Goal: Information Seeking & Learning: Find specific fact

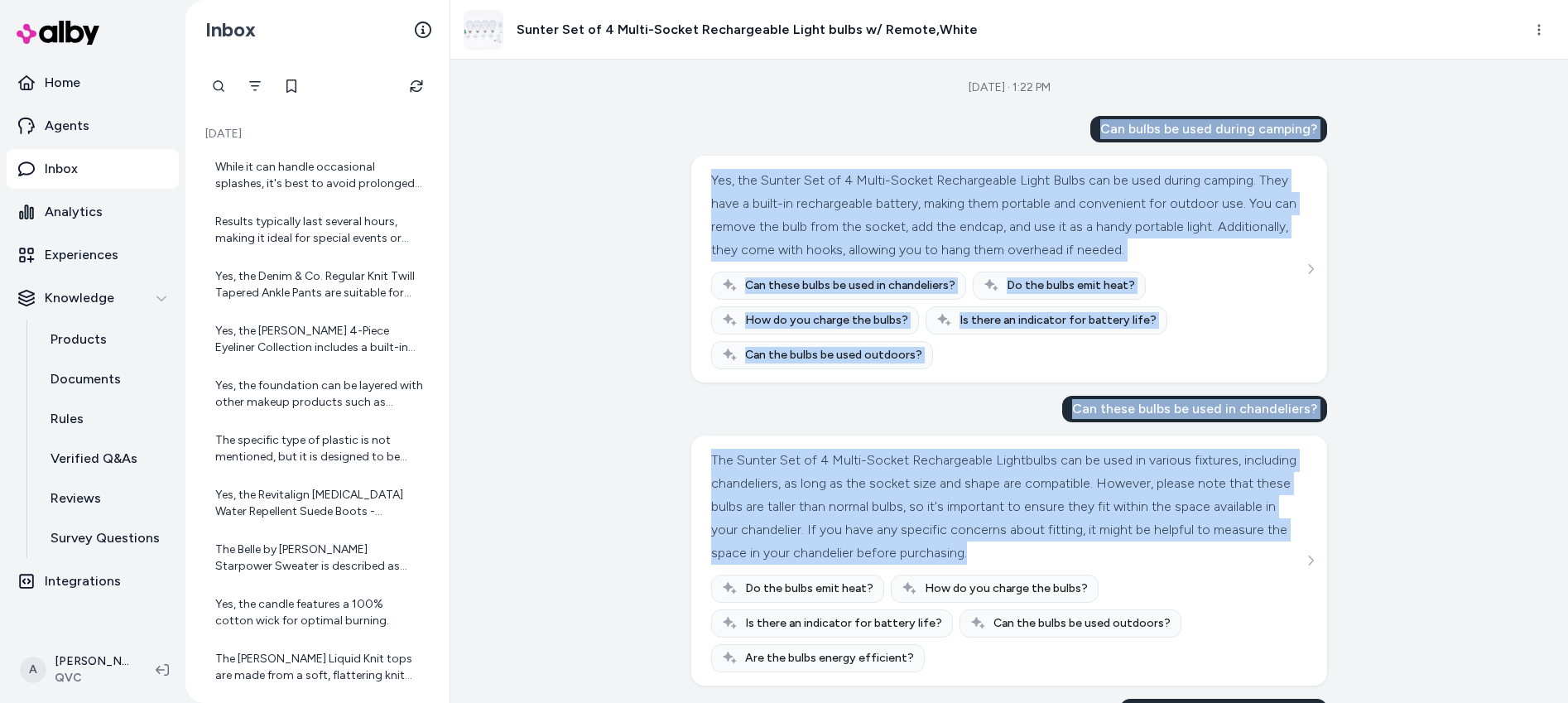
drag, startPoint x: 1098, startPoint y: 128, endPoint x: 1364, endPoint y: 507, distance: 463.0
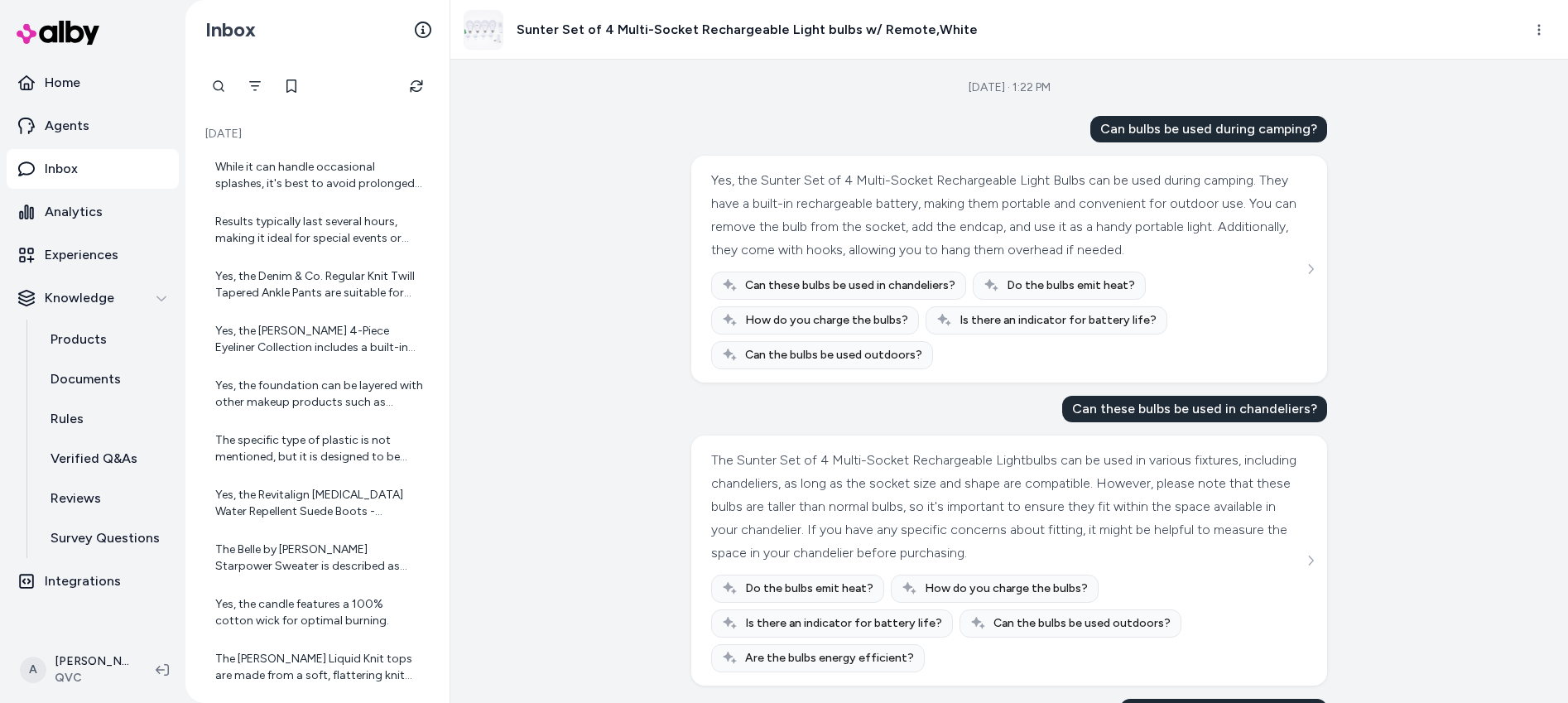
click at [1483, 465] on div "Aug 30, 2025 · 1:22 PM Can bulbs be used during camping? Yes, the Sunter Set of…" at bounding box center [1009, 381] width 1118 height 643
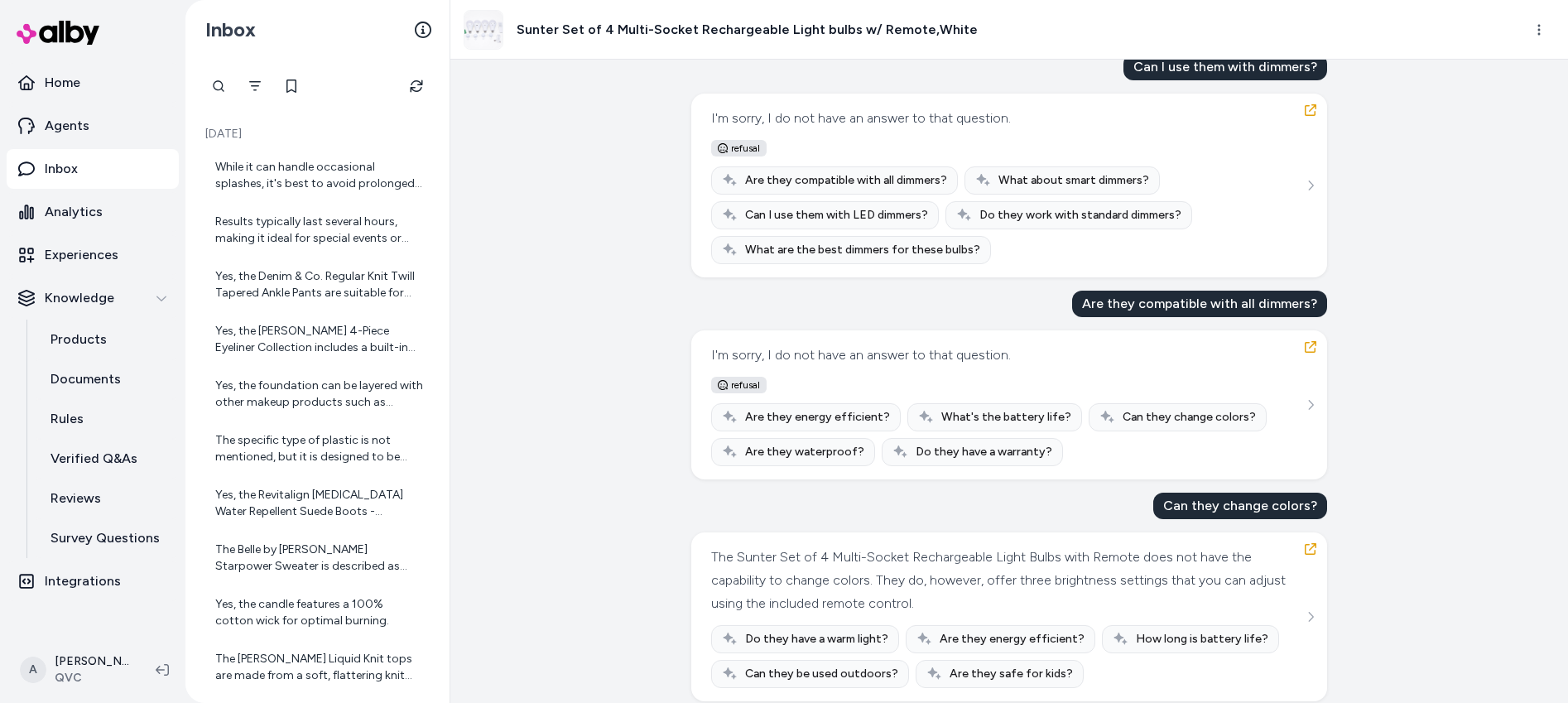
scroll to position [698, 0]
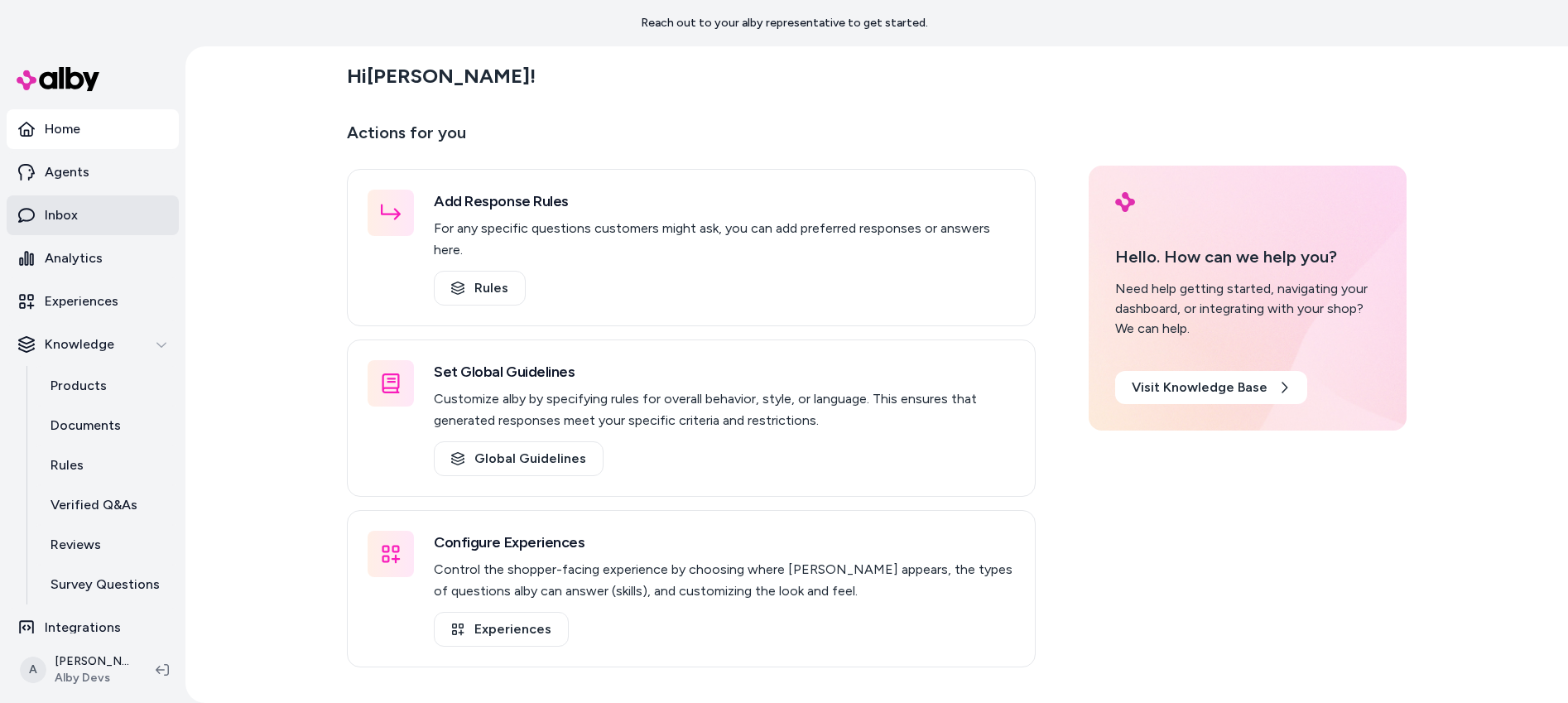
click at [75, 202] on link "Inbox" at bounding box center [93, 215] width 172 height 40
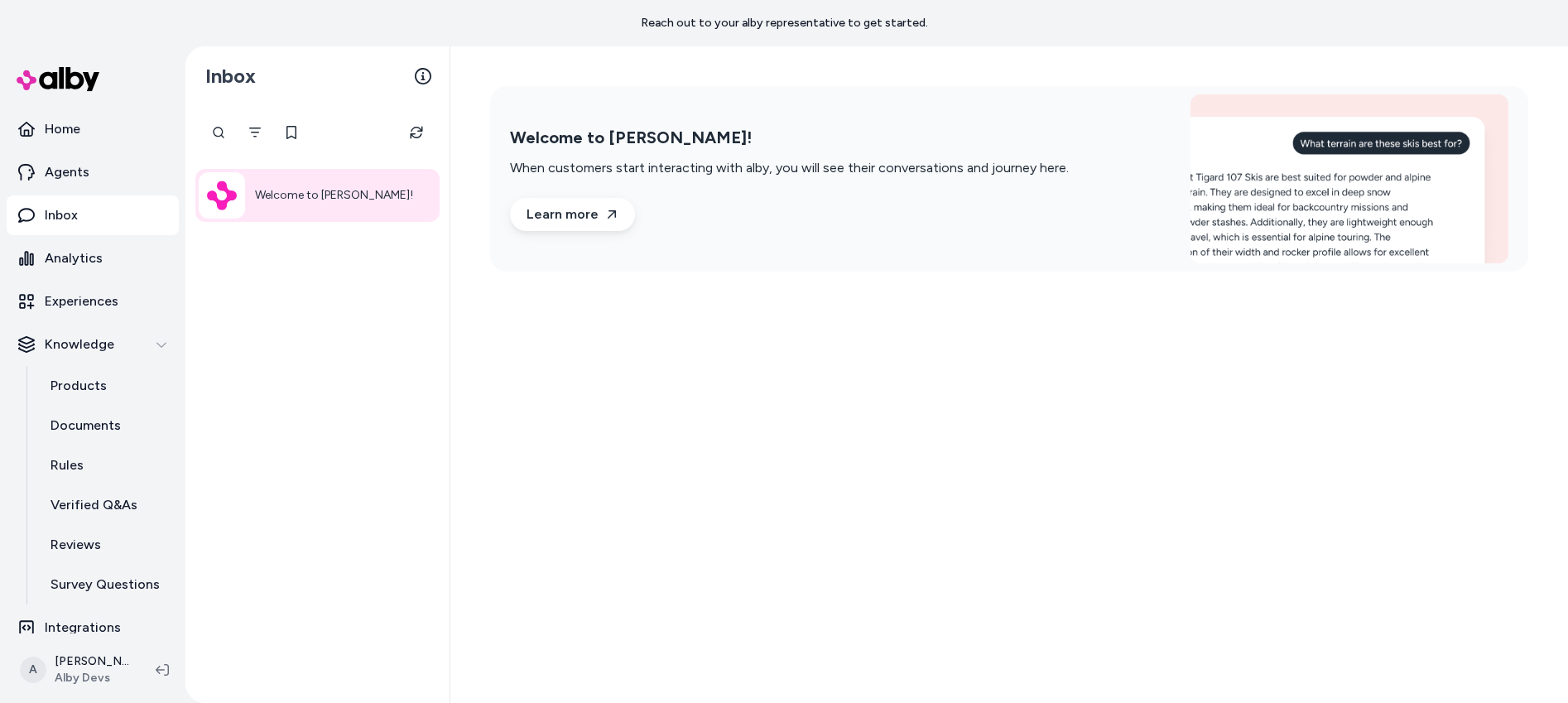
click at [1031, 413] on div "Welcome to alby! When customers start interacting with alby, you will see their…" at bounding box center [1009, 374] width 1118 height 657
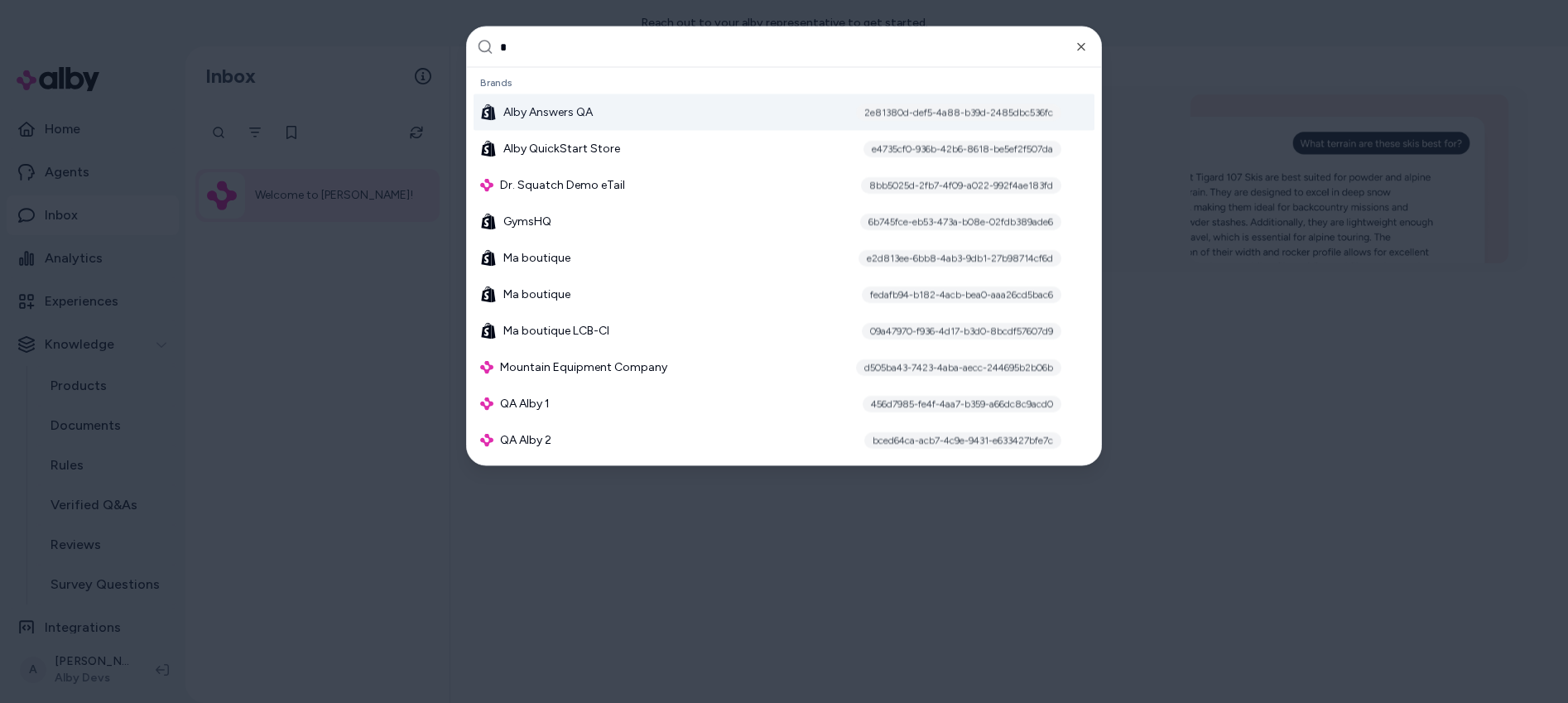
type input "**"
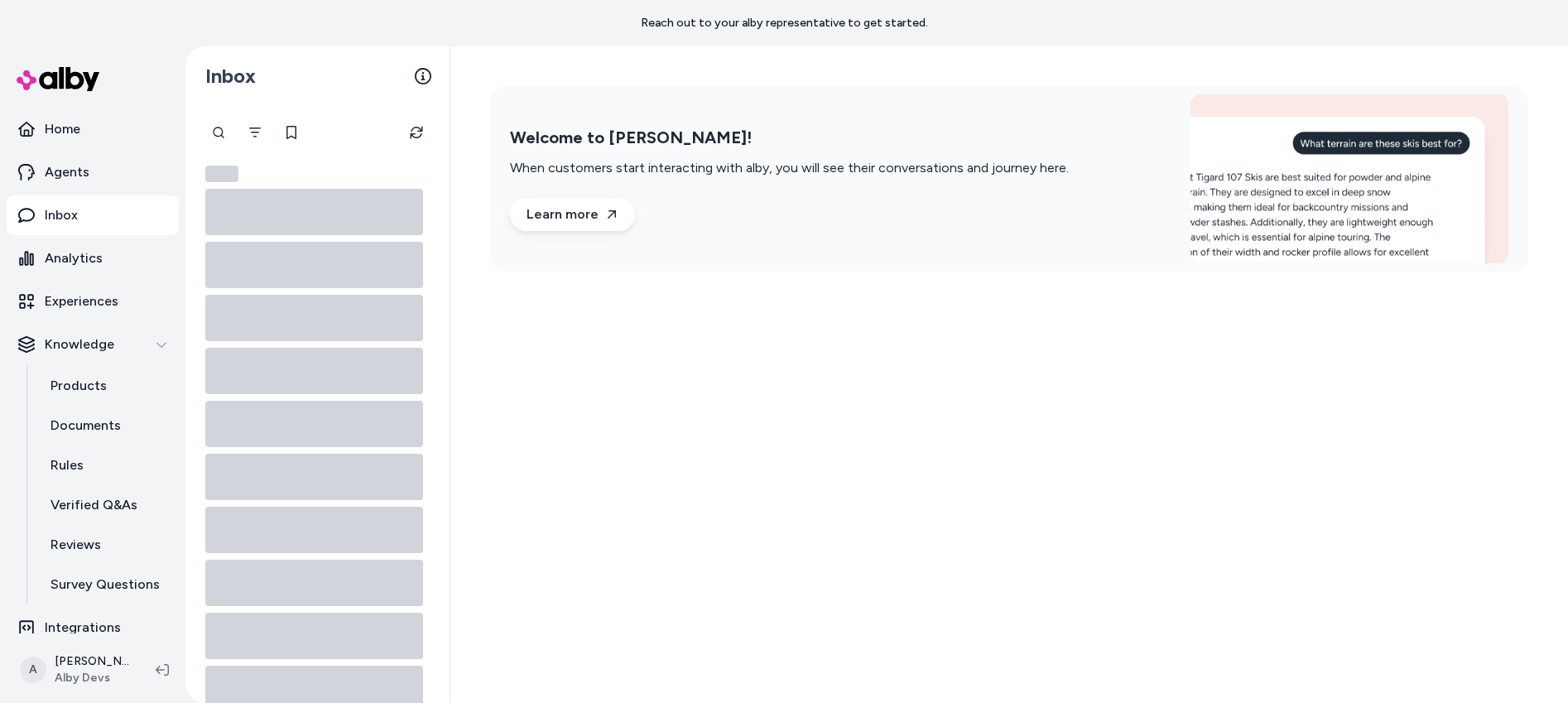
drag, startPoint x: 0, startPoint y: 0, endPoint x: 975, endPoint y: 374, distance: 1044.3
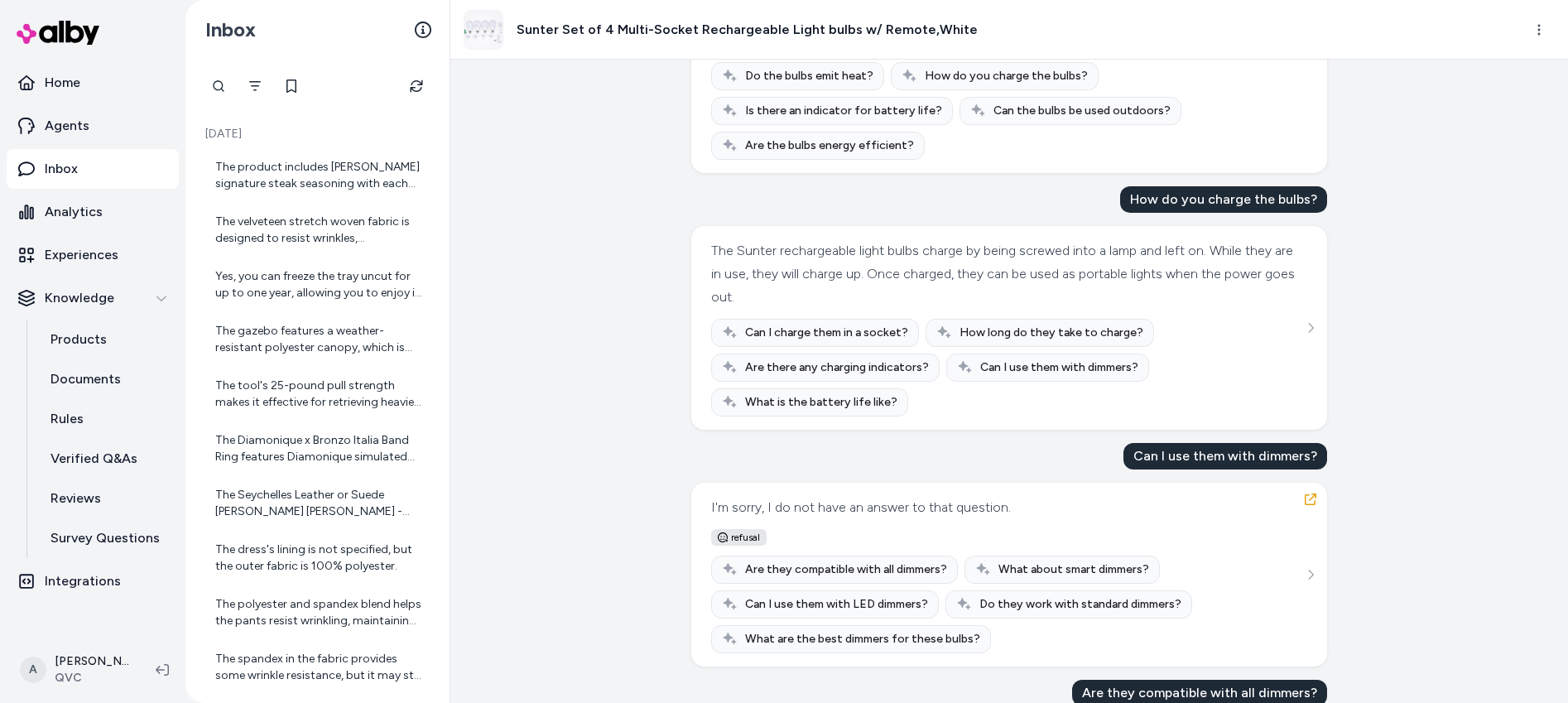
scroll to position [839, 0]
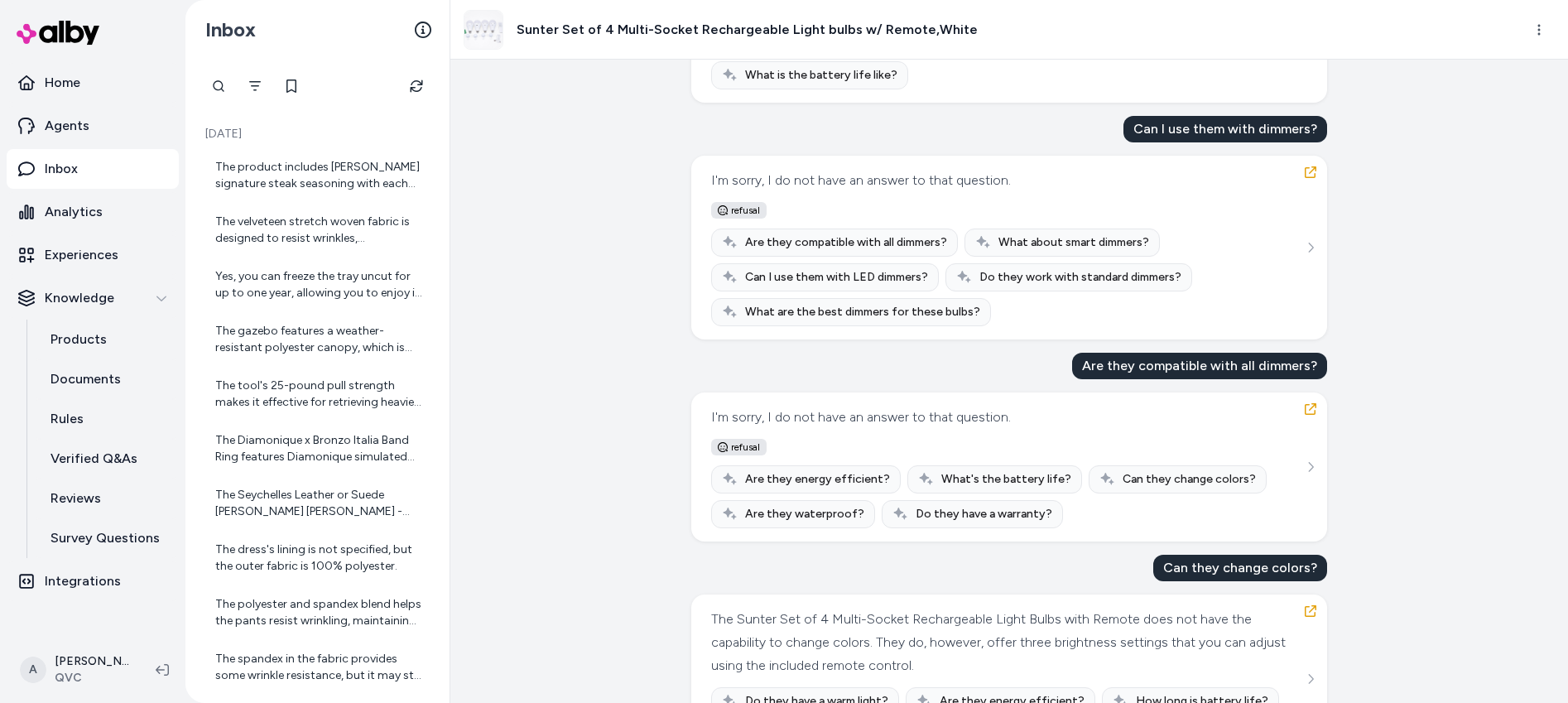
click at [735, 207] on span "refusal" at bounding box center [739, 209] width 56 height 16
click at [646, 292] on div "Aug 30, 2025 · 1:22 PM Can bulbs be used during camping? Yes, the Sunter Set of…" at bounding box center [1009, 381] width 1118 height 643
drag, startPoint x: 715, startPoint y: 212, endPoint x: 774, endPoint y: 214, distance: 59.0
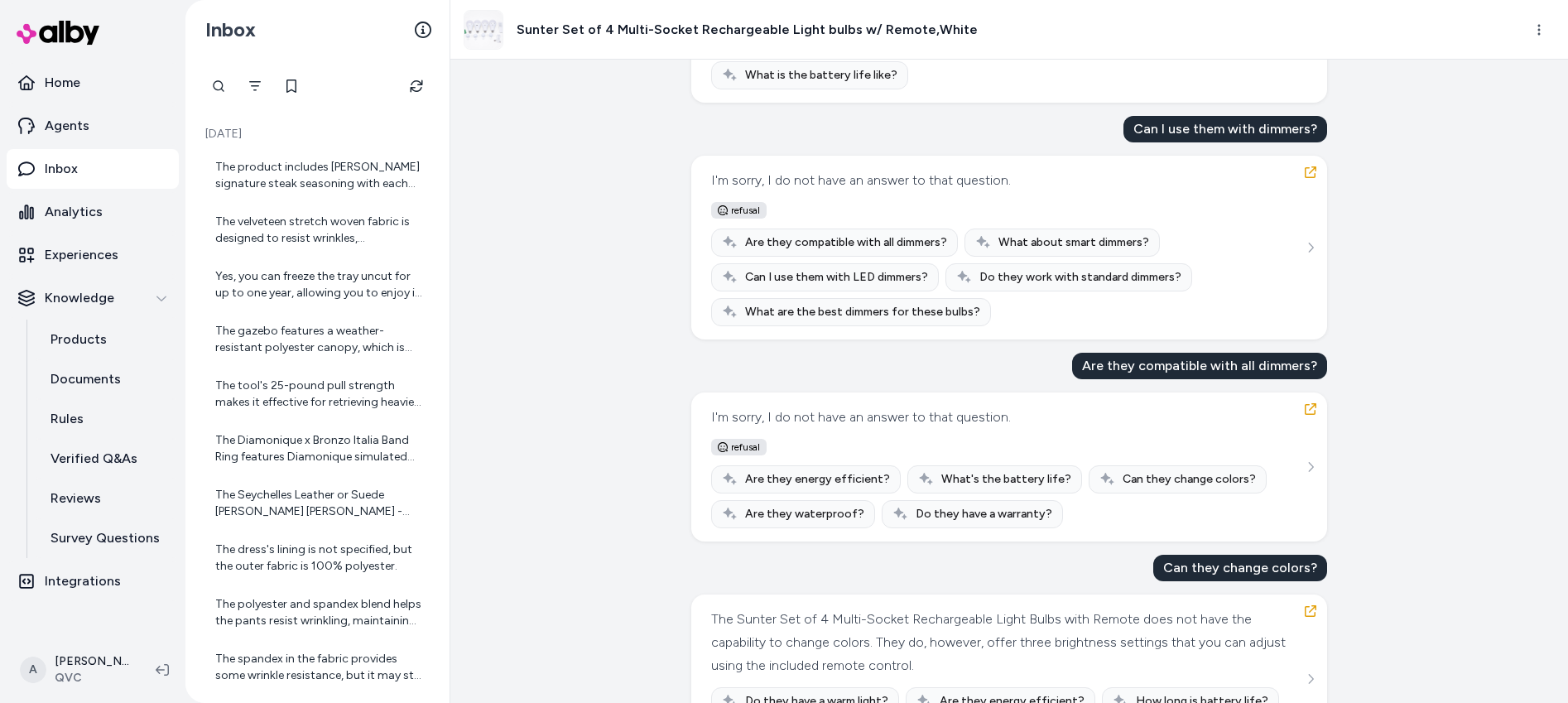
click at [774, 214] on div "refusal" at bounding box center [1009, 209] width 596 height 16
click at [783, 213] on div "refusal" at bounding box center [1009, 209] width 596 height 16
click at [1312, 178] on button "button" at bounding box center [1310, 172] width 27 height 27
click at [1314, 170] on button "button" at bounding box center [1310, 172] width 27 height 27
click at [1402, 144] on div "Aug 30, 2025 · 1:22 PM Can bulbs be used during camping? Yes, the Sunter Set of…" at bounding box center [1009, 381] width 1118 height 643
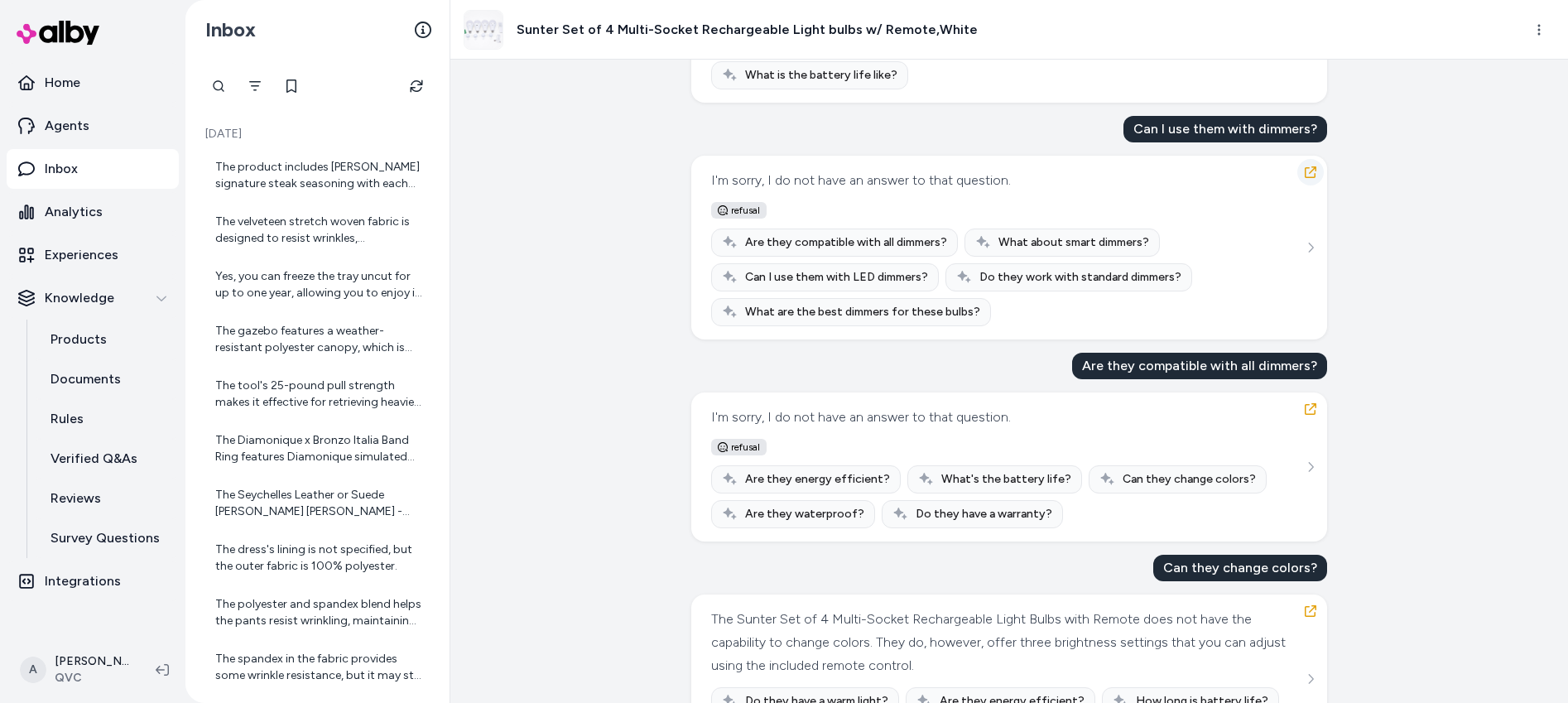
click at [1298, 174] on button "button" at bounding box center [1310, 172] width 27 height 27
click at [1316, 170] on button "button" at bounding box center [1310, 172] width 27 height 27
click at [1391, 169] on div "Aug 30, 2025 · 1:22 PM Can bulbs be used during camping? Yes, the Sunter Set of…" at bounding box center [1009, 381] width 1118 height 643
click at [1313, 407] on button "button" at bounding box center [1310, 409] width 27 height 27
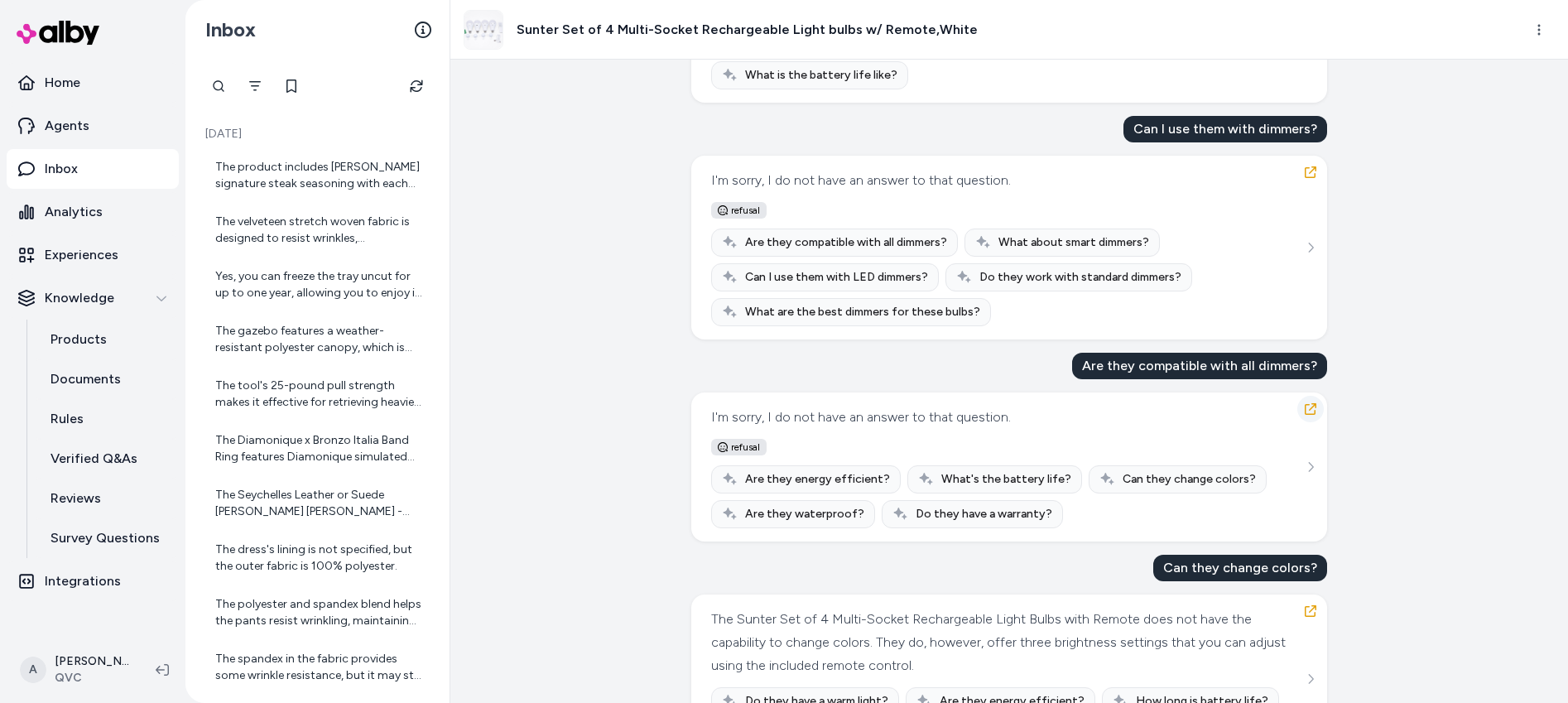
click at [1307, 407] on icon "button" at bounding box center [1310, 409] width 11 height 11
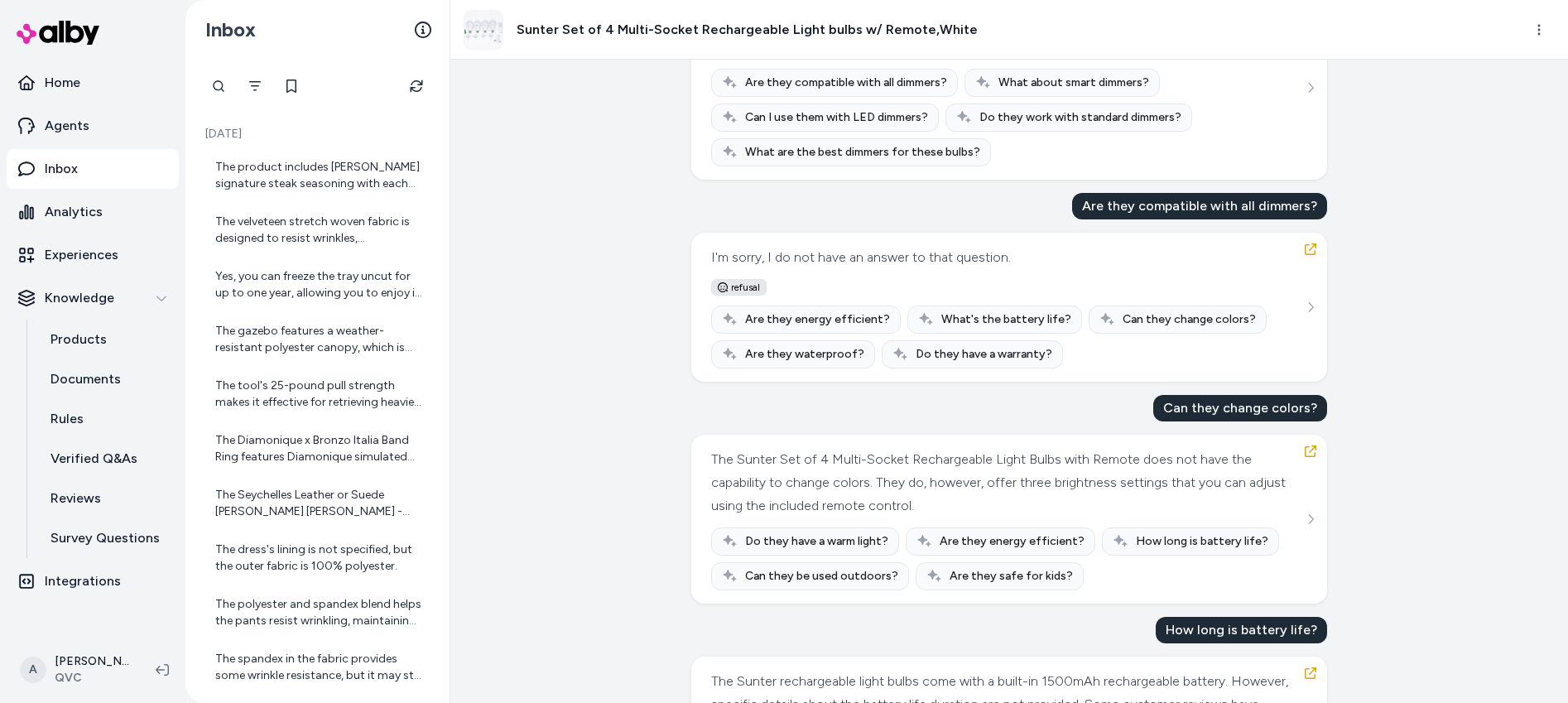
scroll to position [1000, 0]
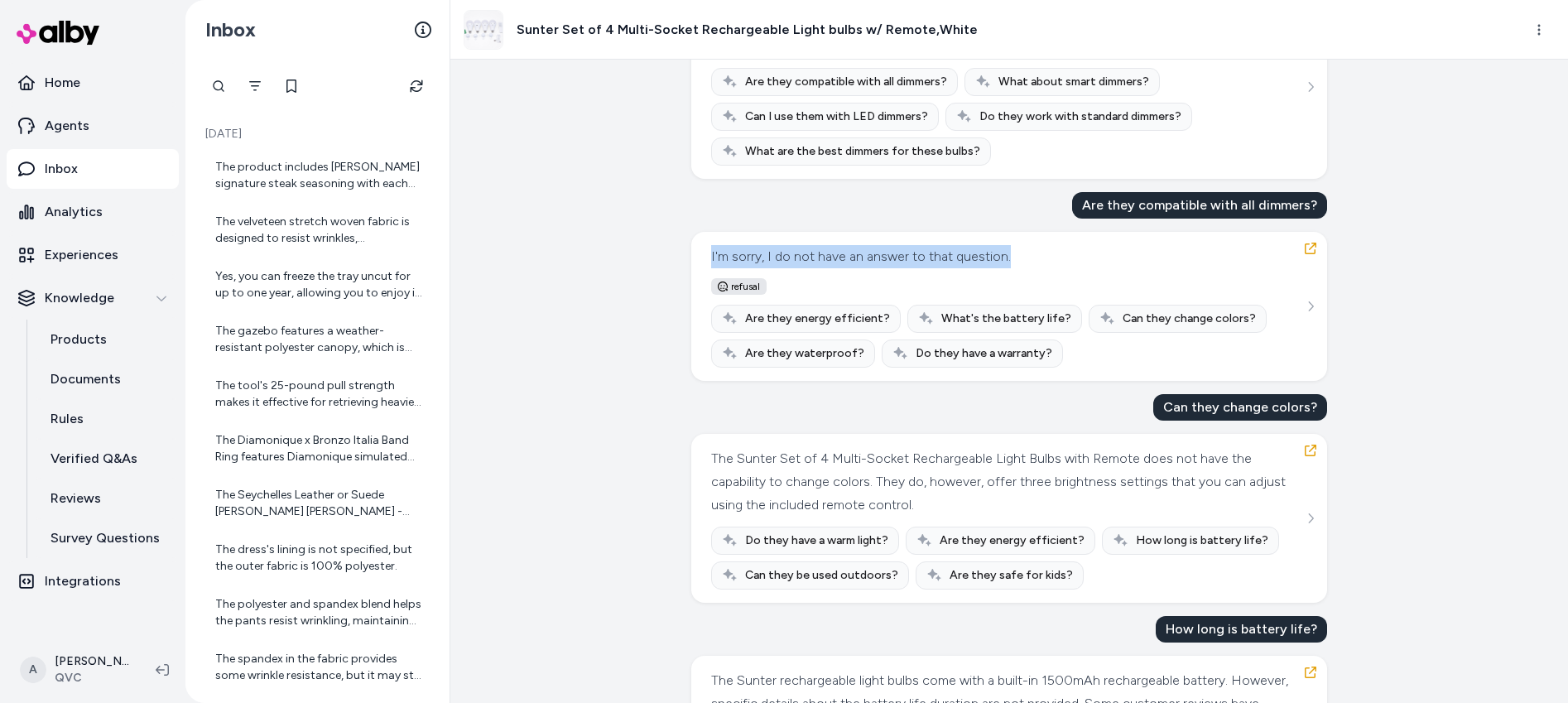
drag, startPoint x: 709, startPoint y: 254, endPoint x: 1088, endPoint y: 250, distance: 379.0
click at [1088, 250] on div "I'm sorry, I do not have an answer to that question. refusal Are they energy ef…" at bounding box center [1009, 306] width 596 height 122
click at [704, 266] on div "I'm sorry, I do not have an answer to that question. refusal Are they energy ef…" at bounding box center [1009, 306] width 636 height 149
click at [736, 287] on span "refusal" at bounding box center [739, 286] width 56 height 16
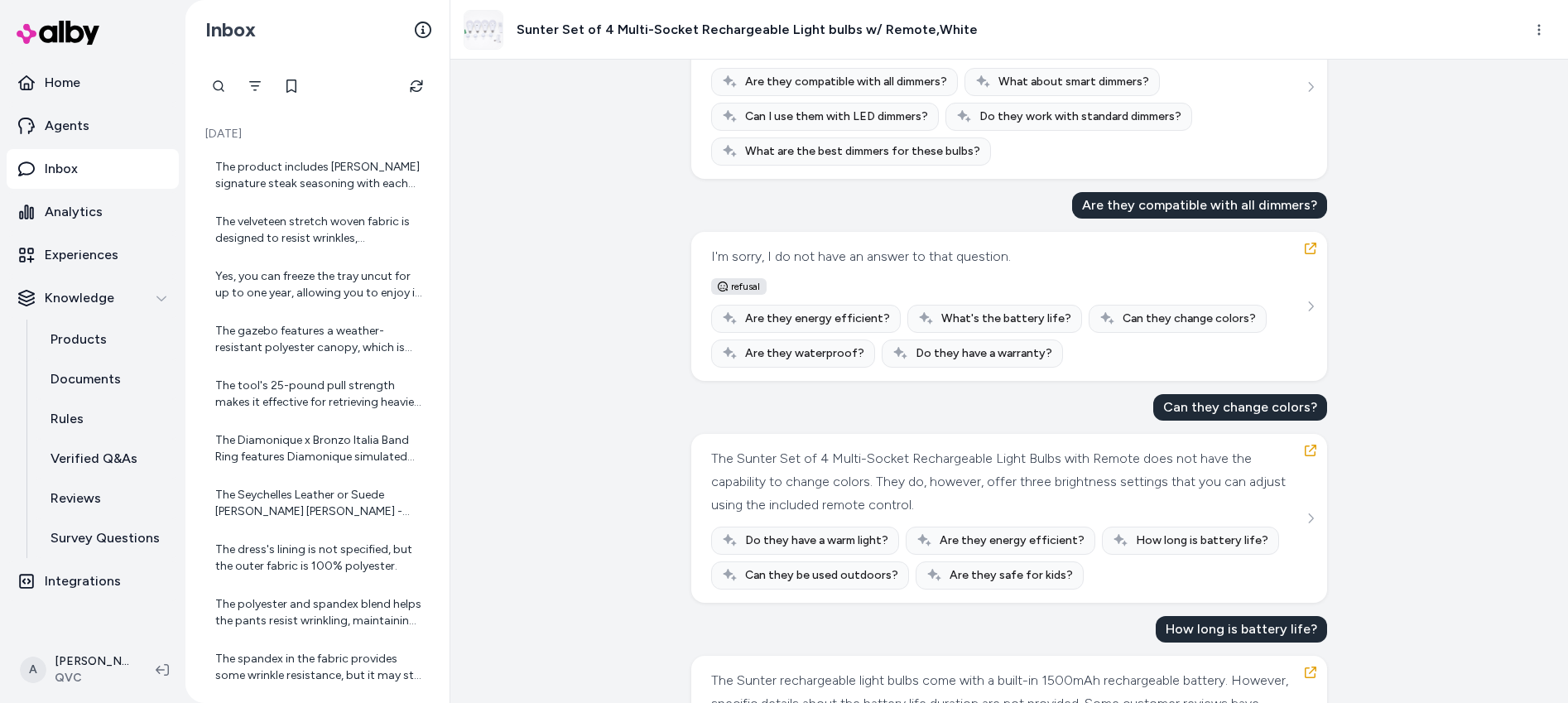
click at [831, 272] on div "I'm sorry, I do not have an answer to that question. refusal Are they energy ef…" at bounding box center [1009, 306] width 596 height 122
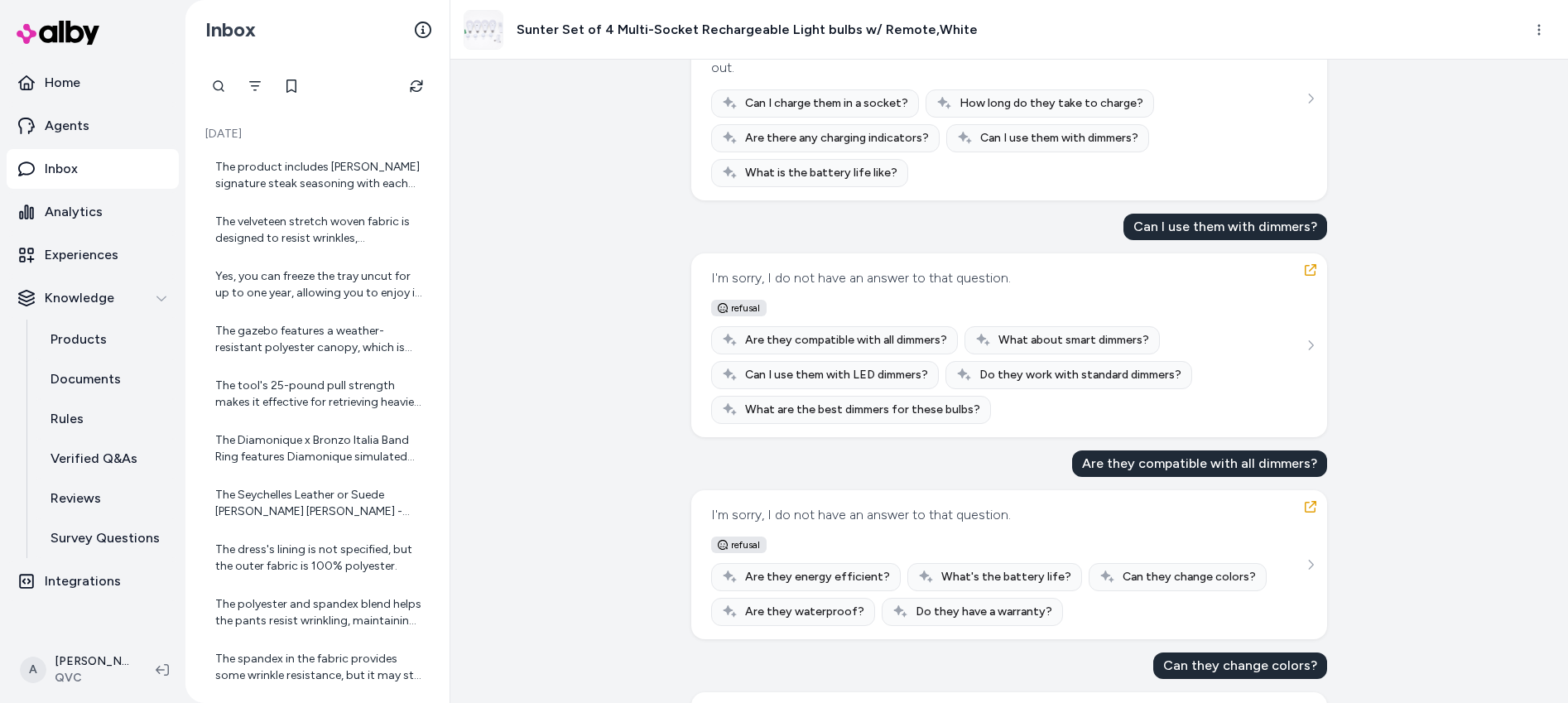
scroll to position [786, 0]
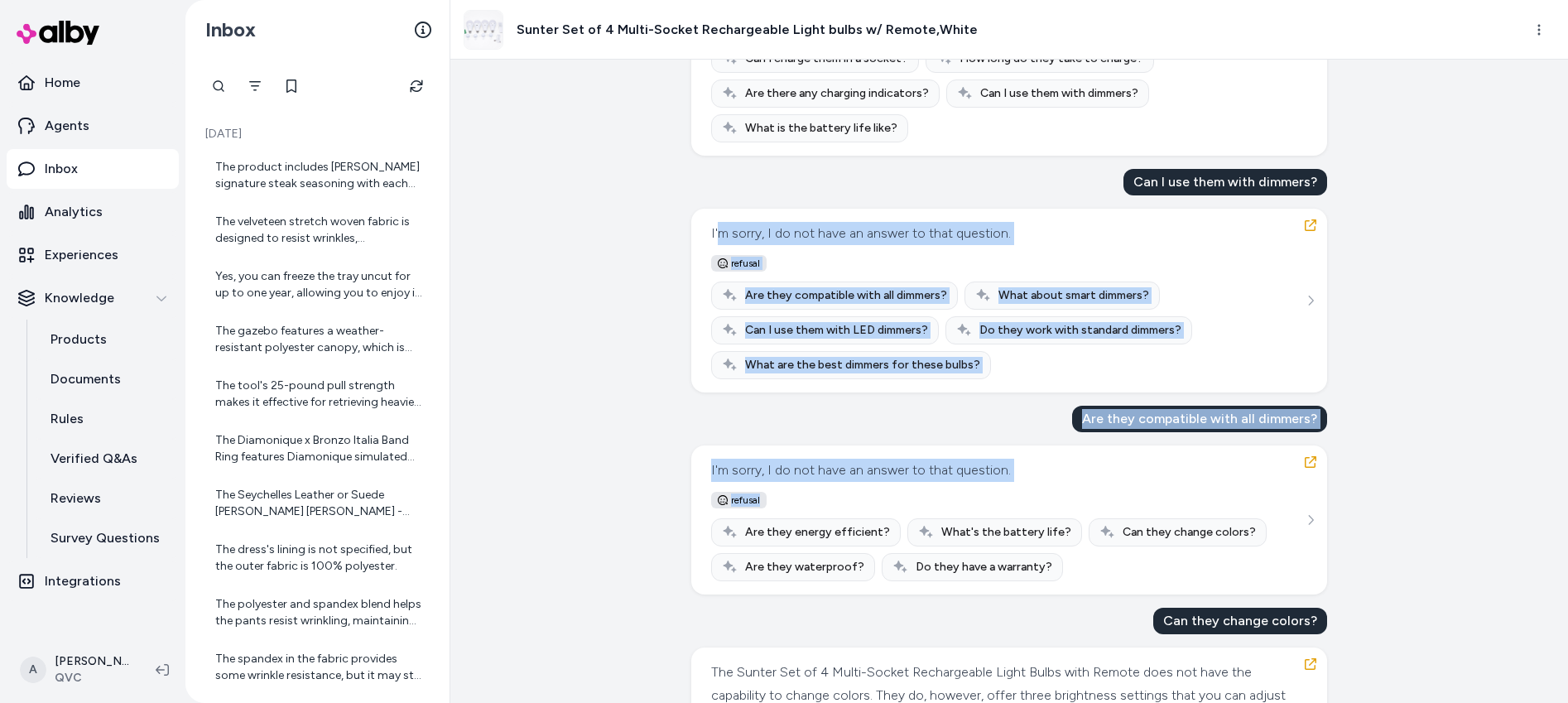
drag, startPoint x: 712, startPoint y: 233, endPoint x: 758, endPoint y: 498, distance: 269.0
click at [780, 509] on div "Can bulbs be used during camping? Yes, the Sunter Set of 4 Multi-Socket Recharg…" at bounding box center [1009, 212] width 636 height 1767
click at [758, 497] on span "refusal" at bounding box center [739, 499] width 56 height 16
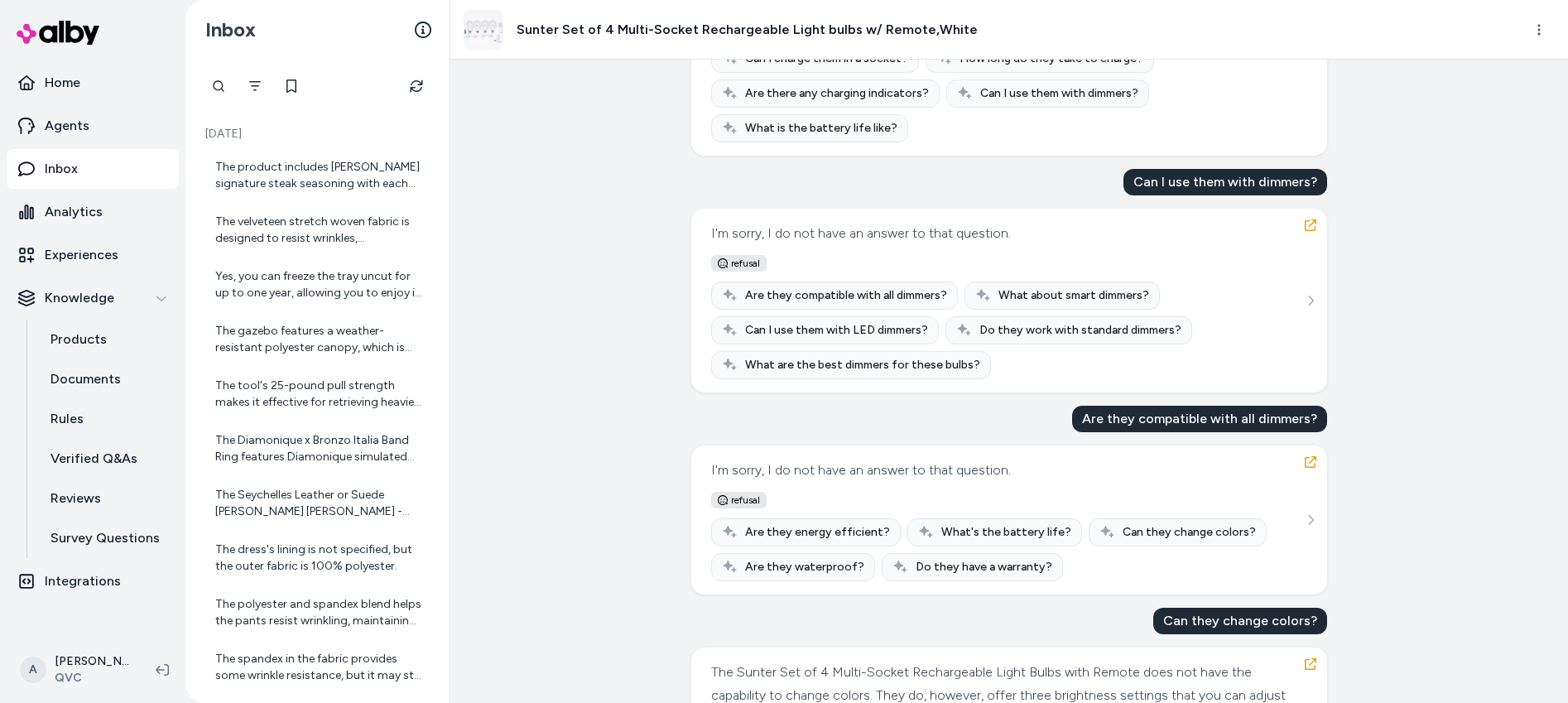
click at [738, 502] on span "refusal" at bounding box center [739, 499] width 56 height 16
click at [244, 83] on button "Filter" at bounding box center [255, 85] width 33 height 33
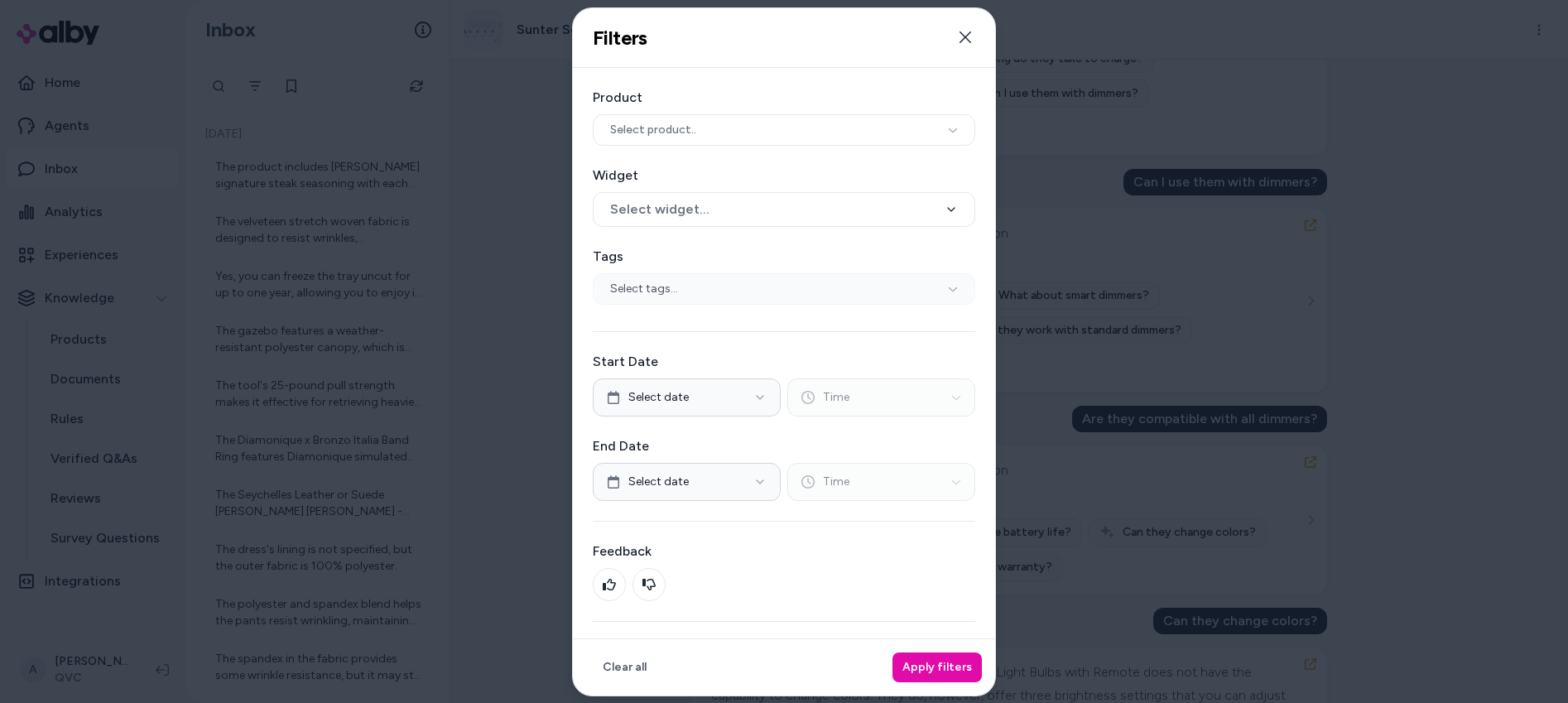
click at [782, 285] on div "Select tags..." at bounding box center [784, 287] width 383 height 31
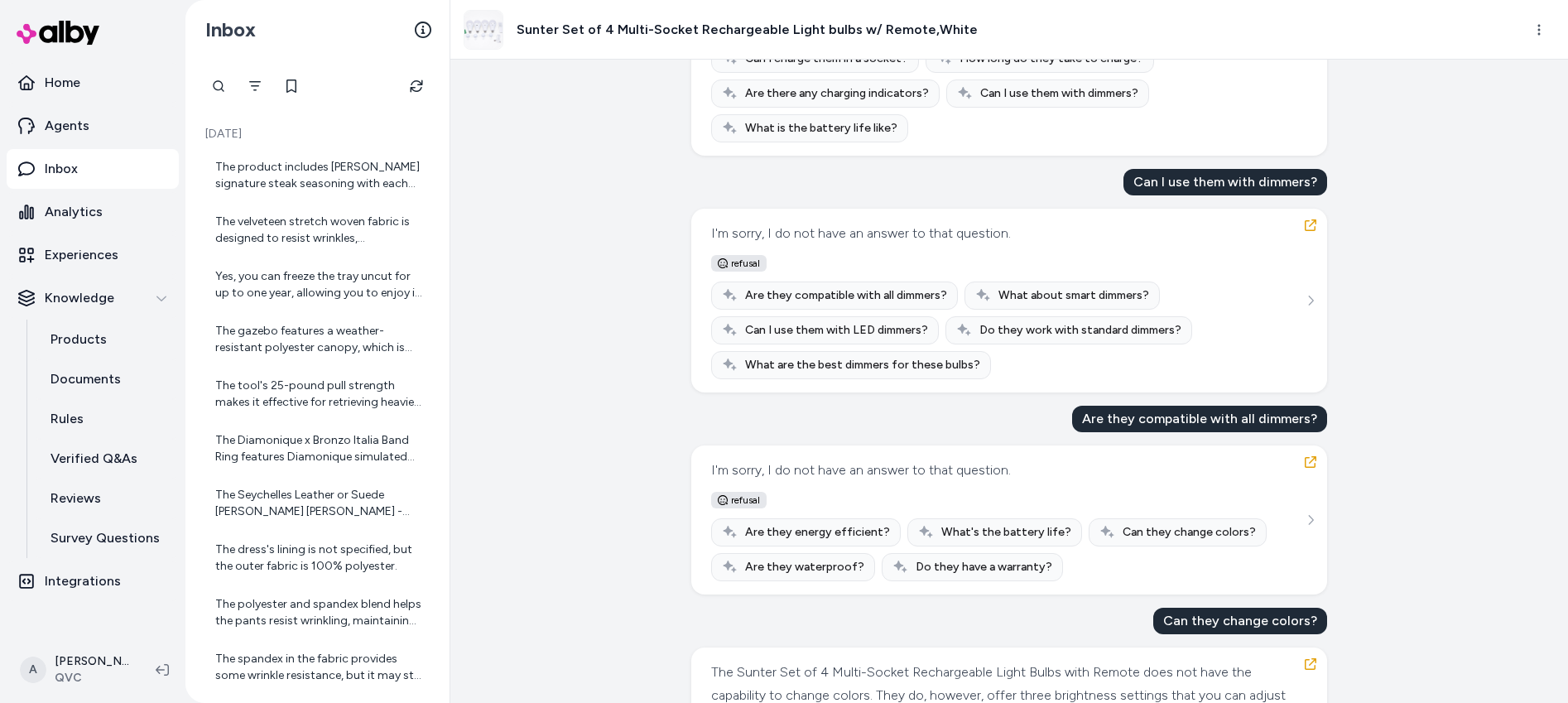
scroll to position [788, 0]
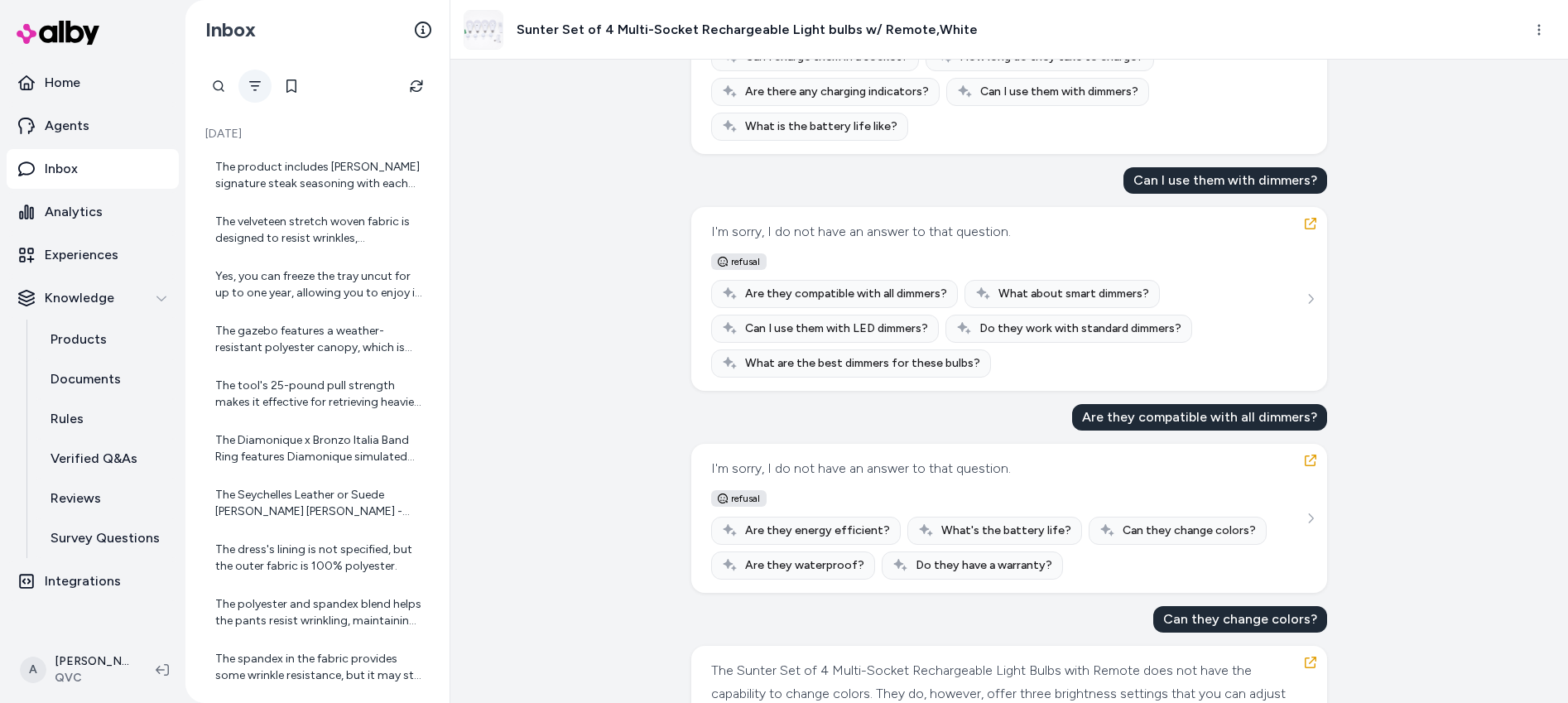
click at [265, 90] on button "Filter" at bounding box center [255, 85] width 33 height 33
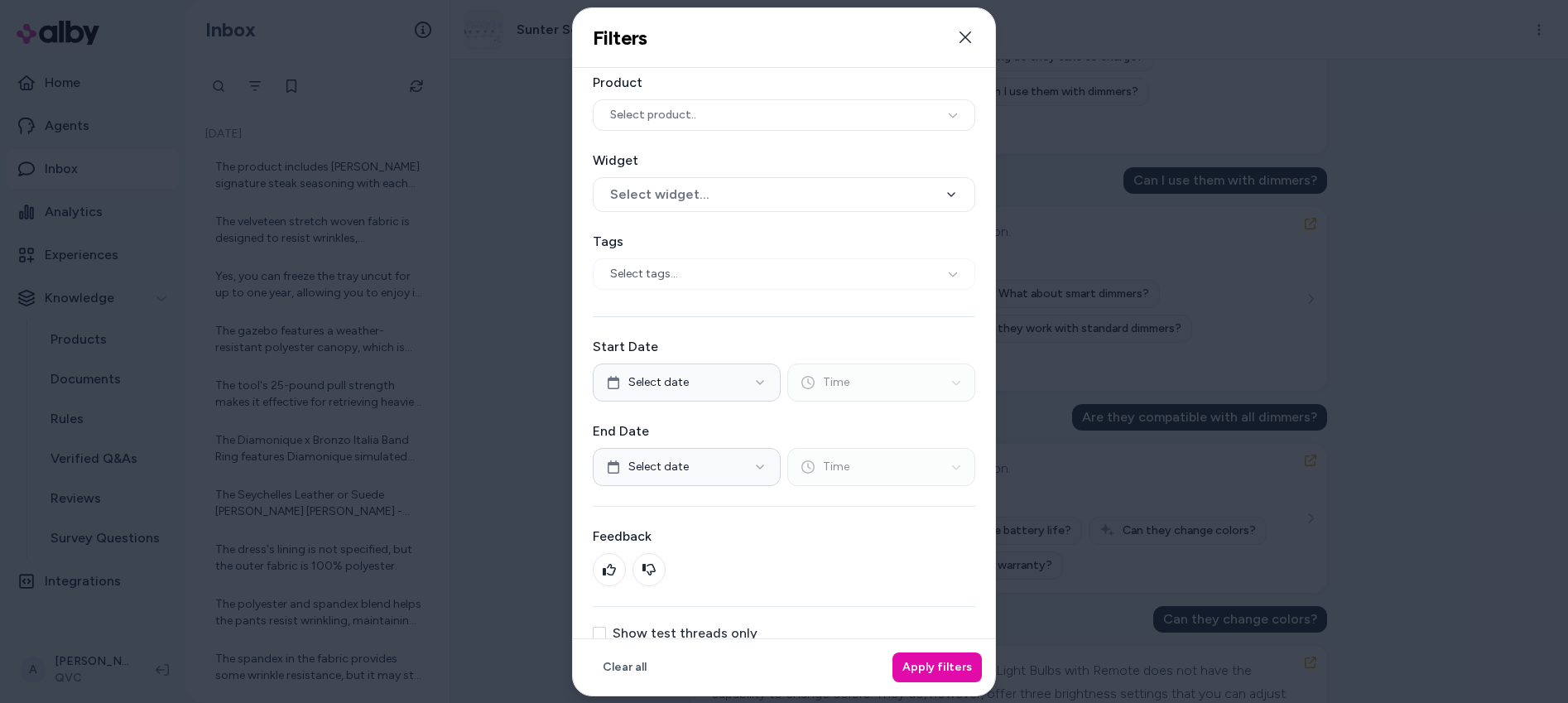
scroll to position [0, 0]
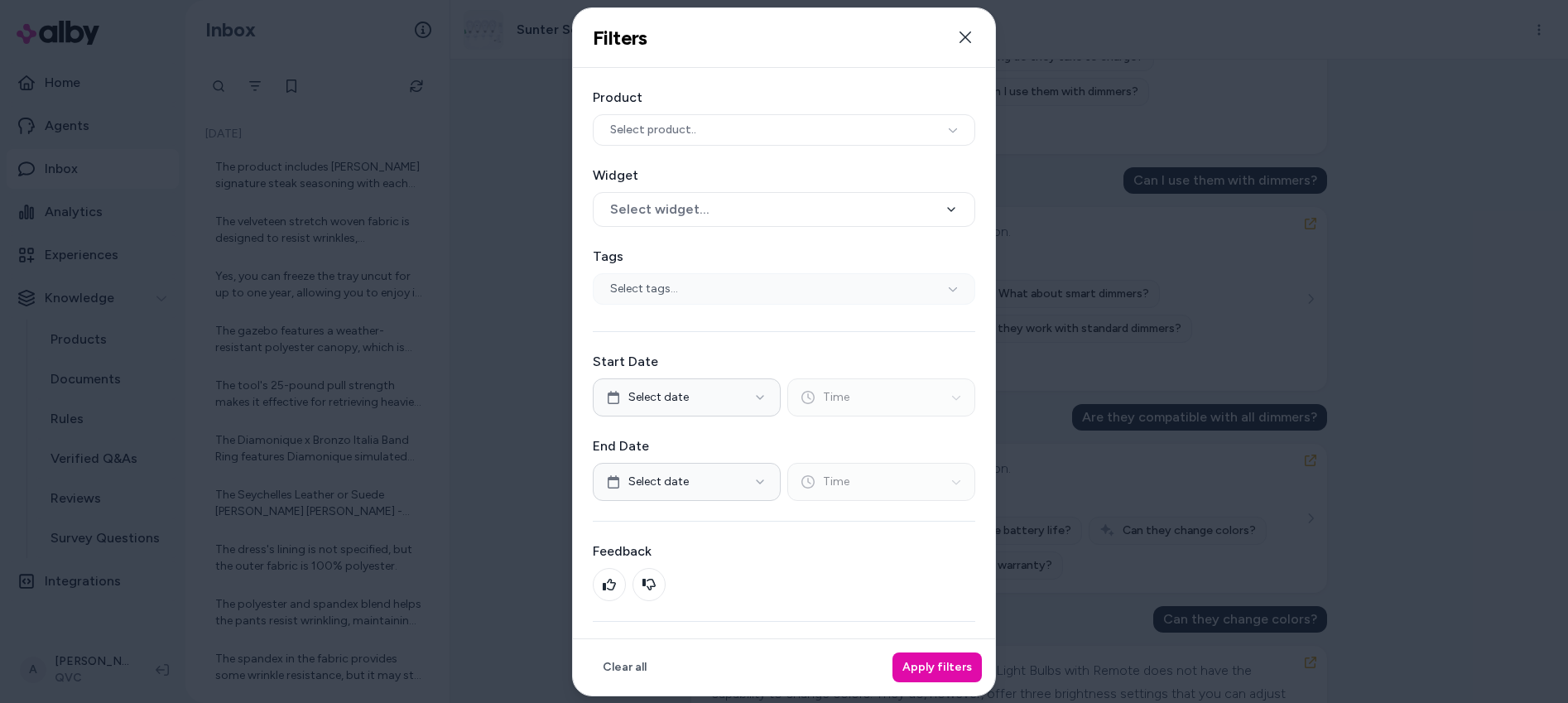
click at [751, 280] on div "Select tags..." at bounding box center [784, 287] width 383 height 31
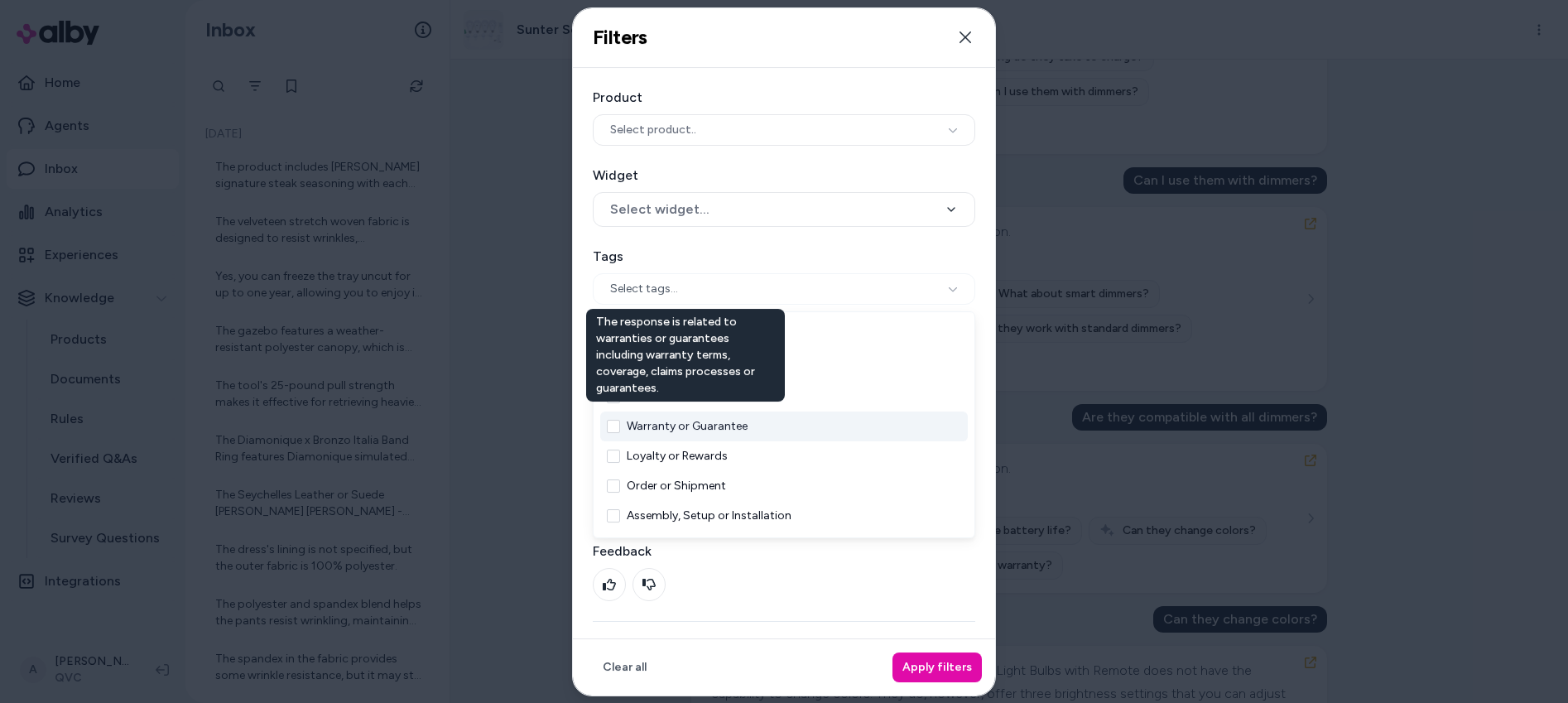
click at [743, 425] on button "Warranty or Guarantee" at bounding box center [687, 424] width 121 height 16
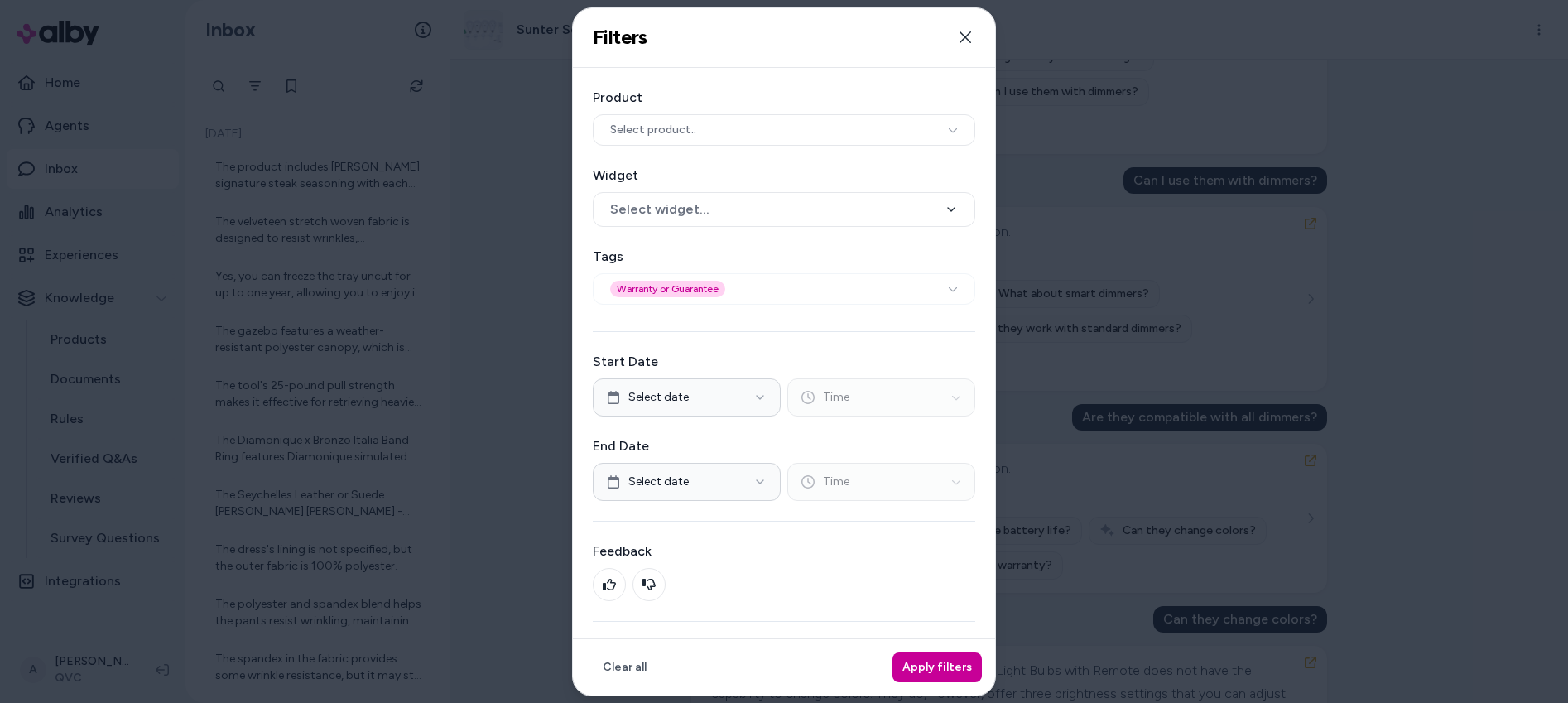
click at [930, 664] on button "Apply filters" at bounding box center [937, 667] width 89 height 29
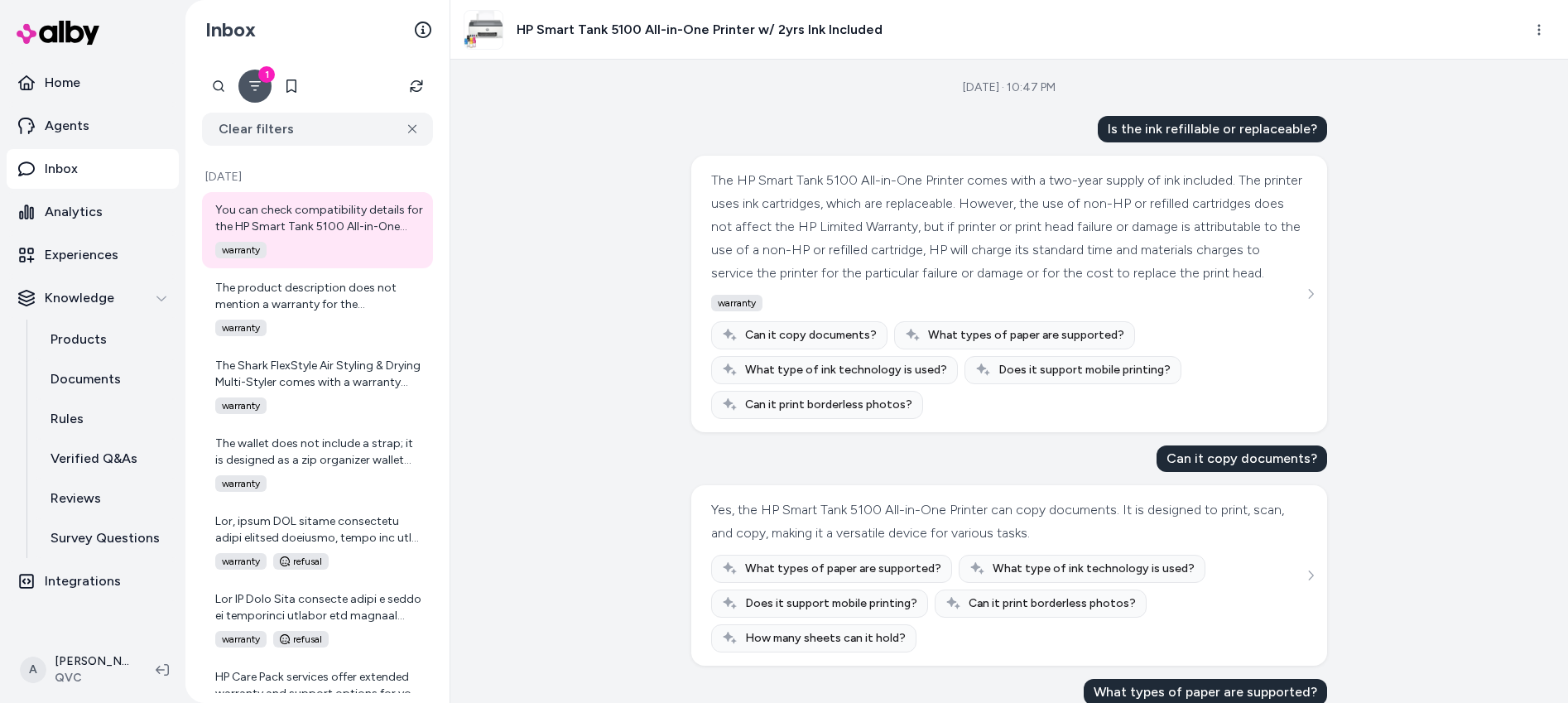
click at [259, 85] on icon "Filter" at bounding box center [255, 86] width 11 height 9
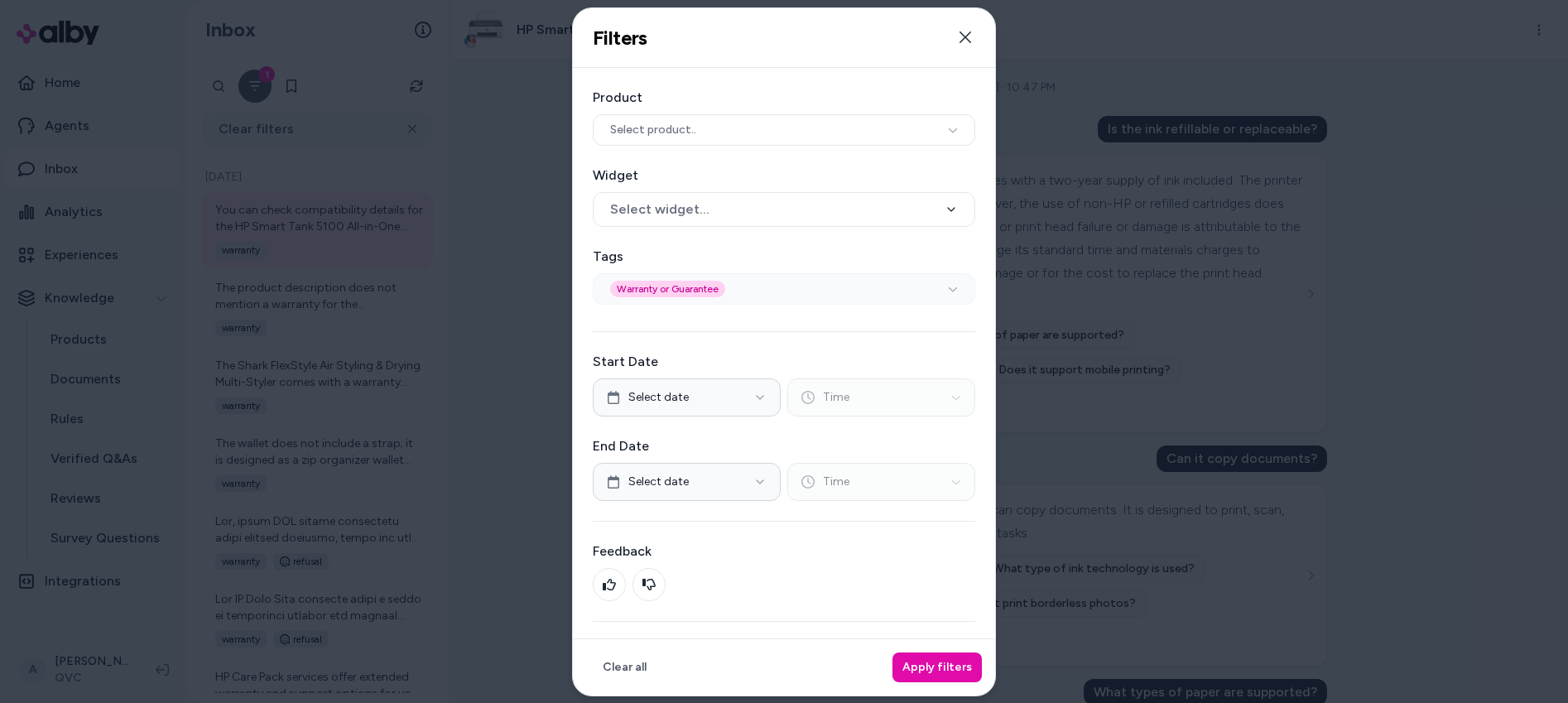
click at [948, 289] on icon at bounding box center [953, 288] width 9 height 9
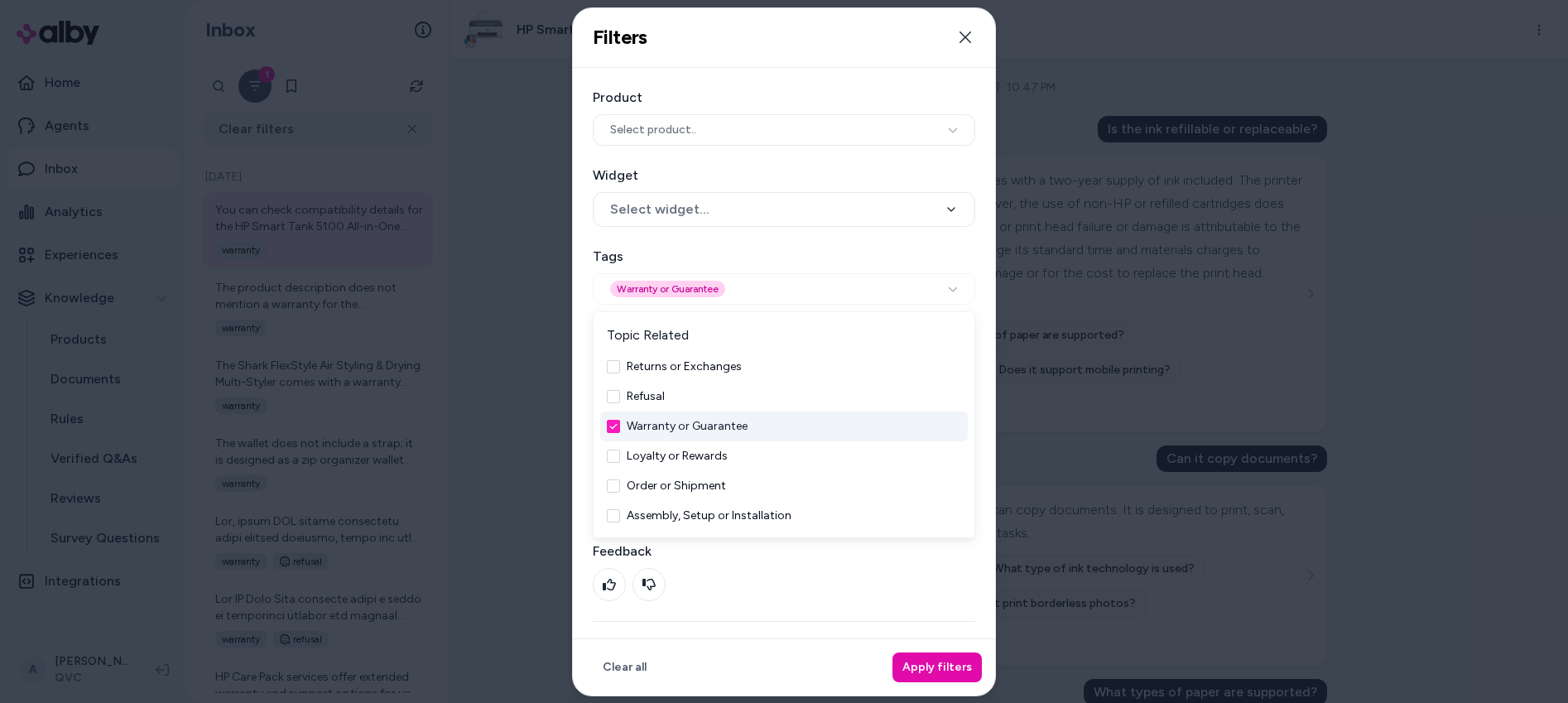
click at [610, 426] on div "Warranty or Guarantee" at bounding box center [784, 424] width 368 height 29
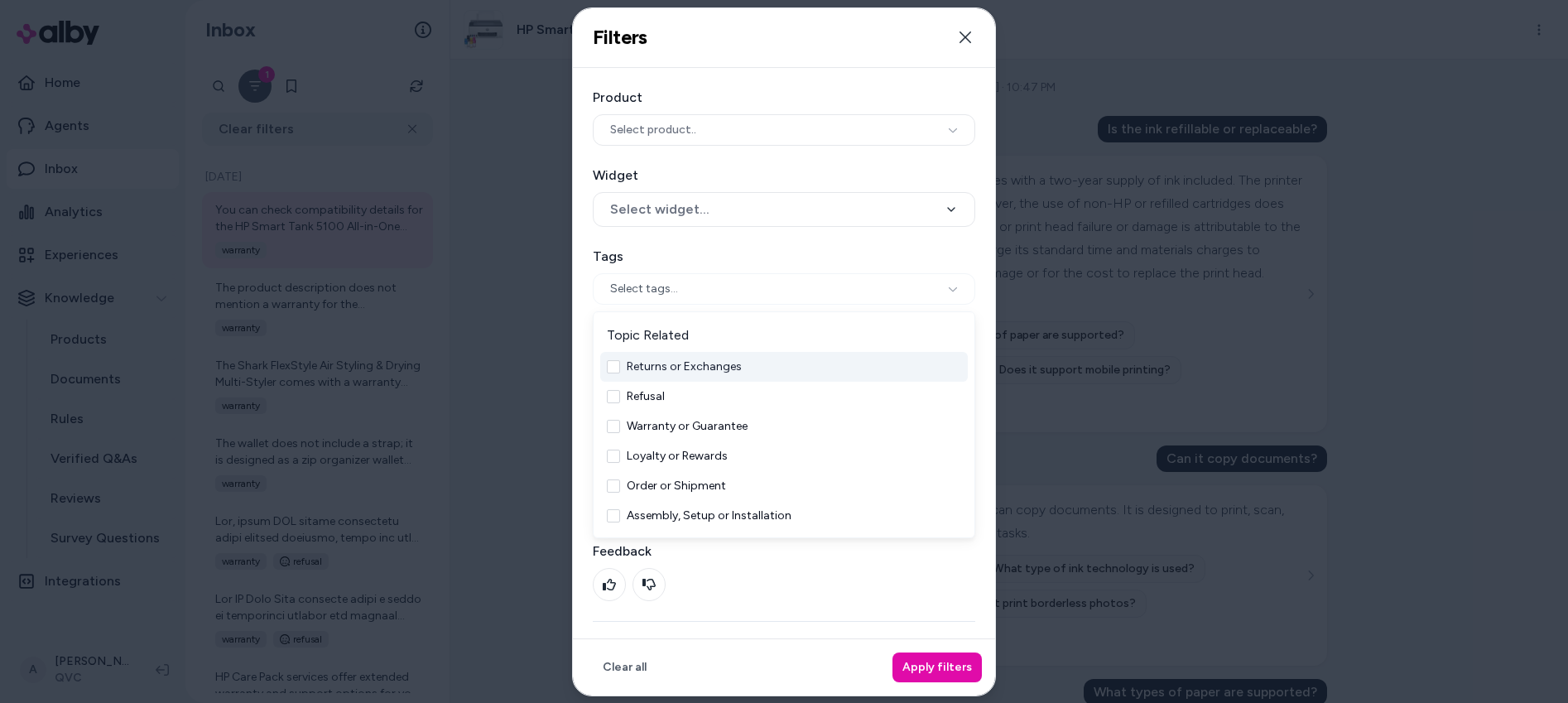
click at [619, 359] on div "Returns or Exchanges" at bounding box center [784, 366] width 368 height 29
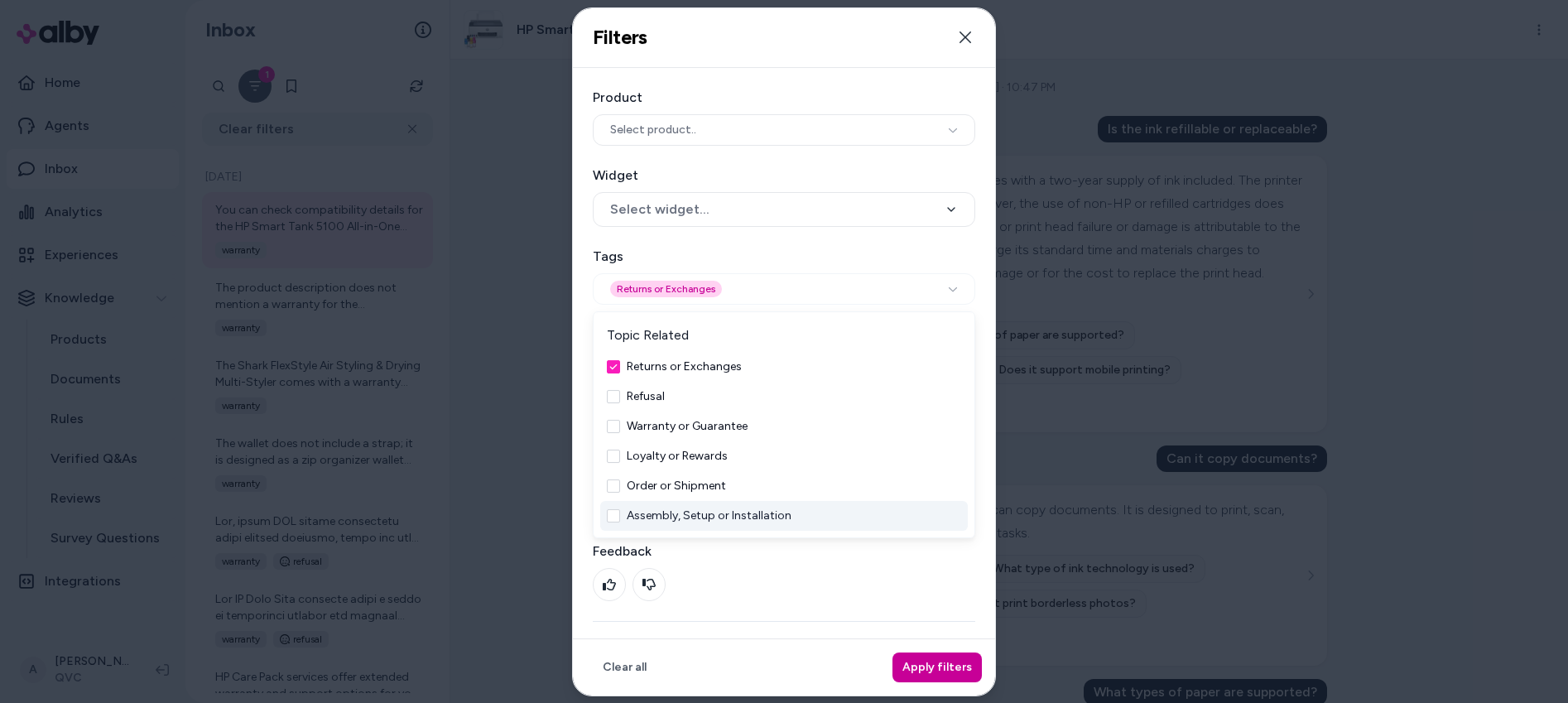
click at [958, 676] on button "Apply filters" at bounding box center [937, 667] width 89 height 29
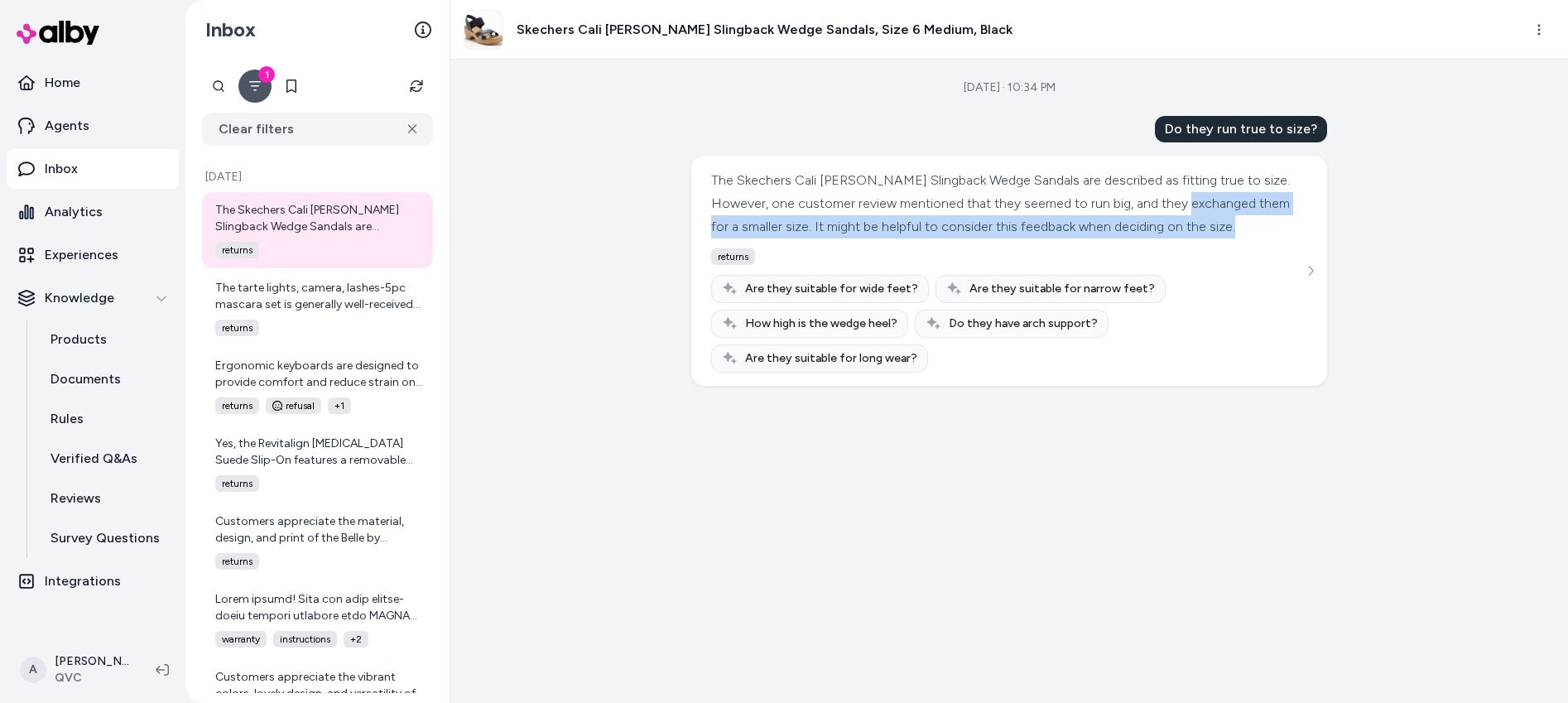
drag, startPoint x: 803, startPoint y: 231, endPoint x: 935, endPoint y: 253, distance: 133.8
click at [935, 253] on div "The Skechers Cali Brystol Vegan Slingback Wedge Sandals are described as fittin…" at bounding box center [1009, 270] width 636 height 230
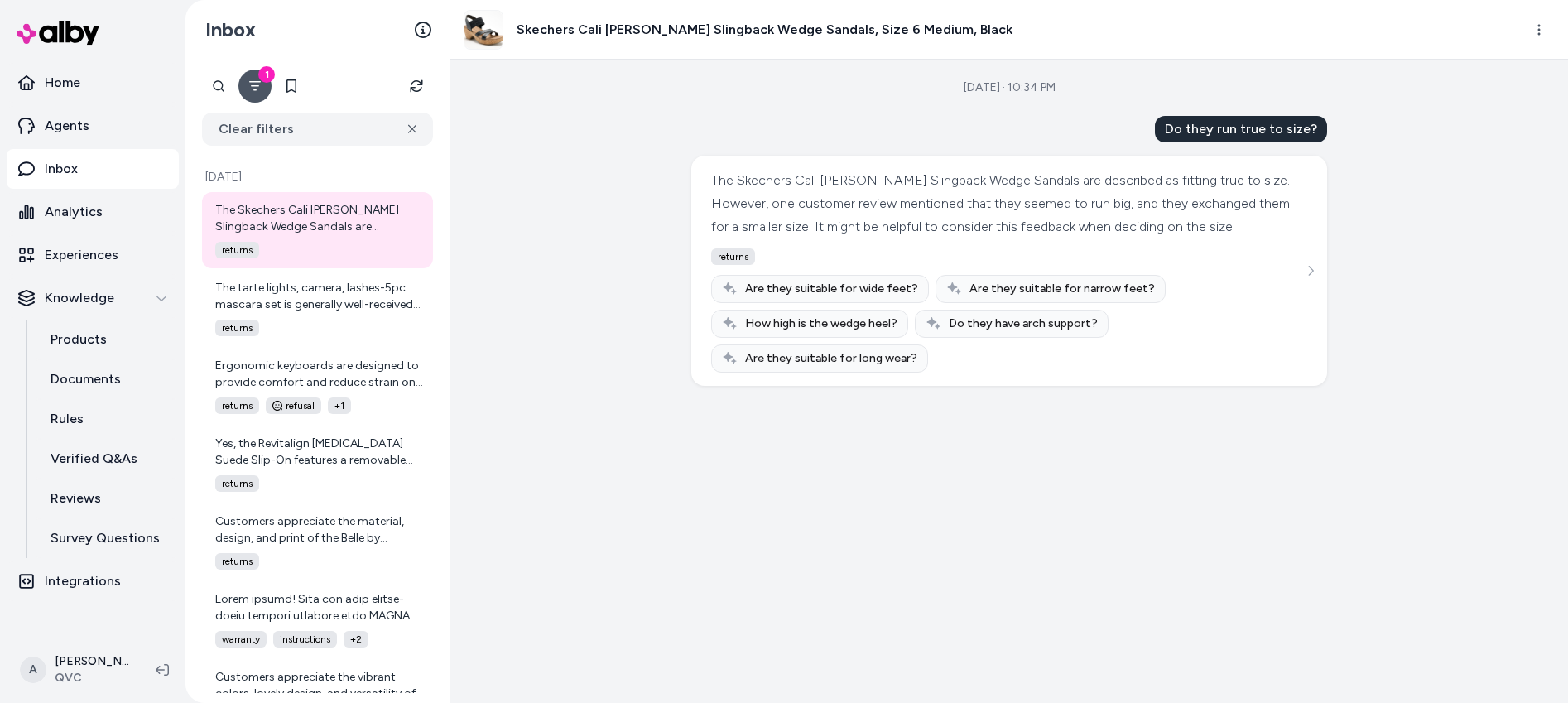
click at [742, 265] on span "returns" at bounding box center [733, 256] width 44 height 16
click at [380, 377] on div "Ergonomic keyboards are designed to provide comfort and reduce strain on the ha…" at bounding box center [318, 373] width 207 height 33
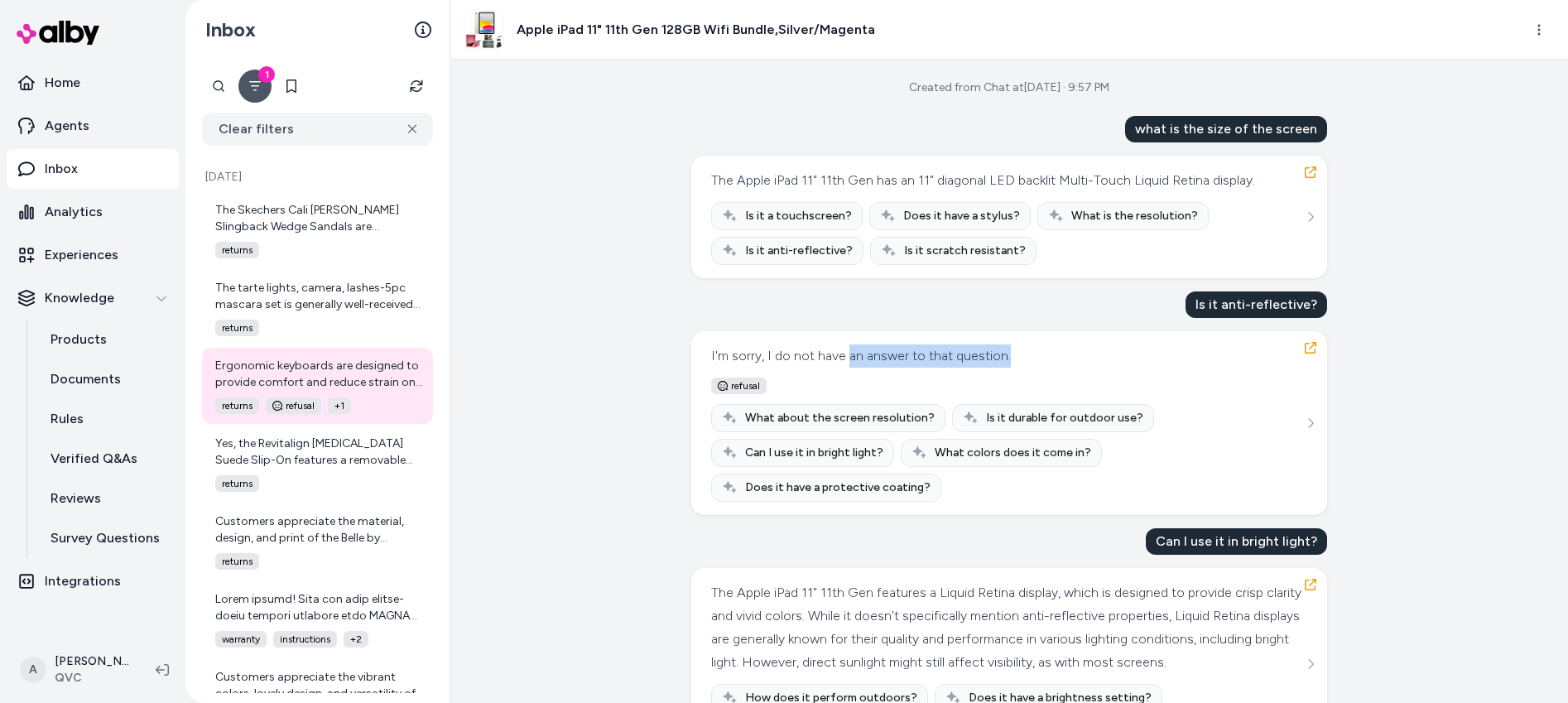
drag, startPoint x: 843, startPoint y: 358, endPoint x: 1014, endPoint y: 353, distance: 171.1
click at [1014, 353] on div "I'm sorry, I do not have an answer to that question. refusal What about the scr…" at bounding box center [1009, 424] width 596 height 157
click at [1246, 312] on div "Is it anti-reflective?" at bounding box center [1255, 305] width 141 height 27
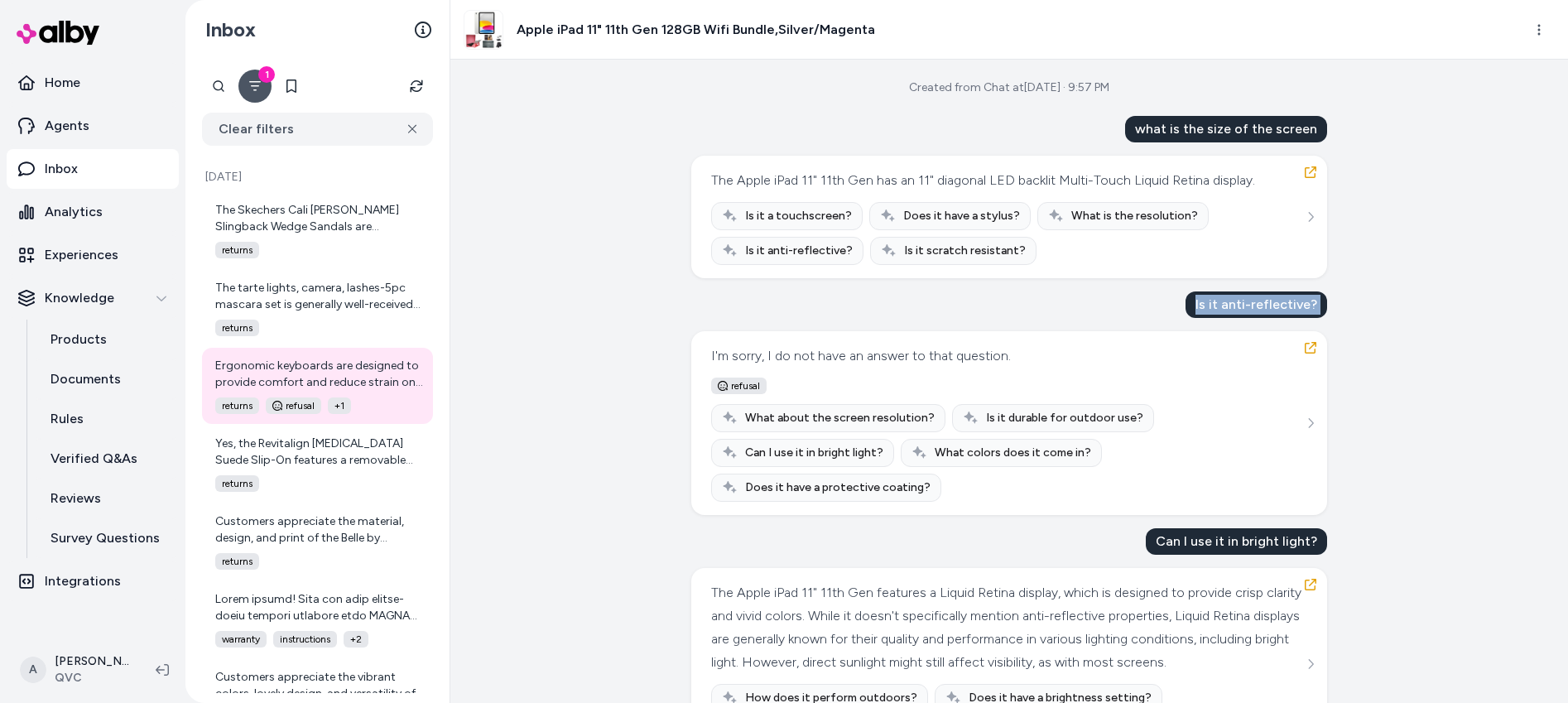
click at [1246, 312] on div "Is it anti-reflective?" at bounding box center [1255, 305] width 141 height 27
click at [778, 252] on span "Is it anti-reflective?" at bounding box center [799, 250] width 108 height 16
drag, startPoint x: 718, startPoint y: 357, endPoint x: 918, endPoint y: 357, distance: 200.0
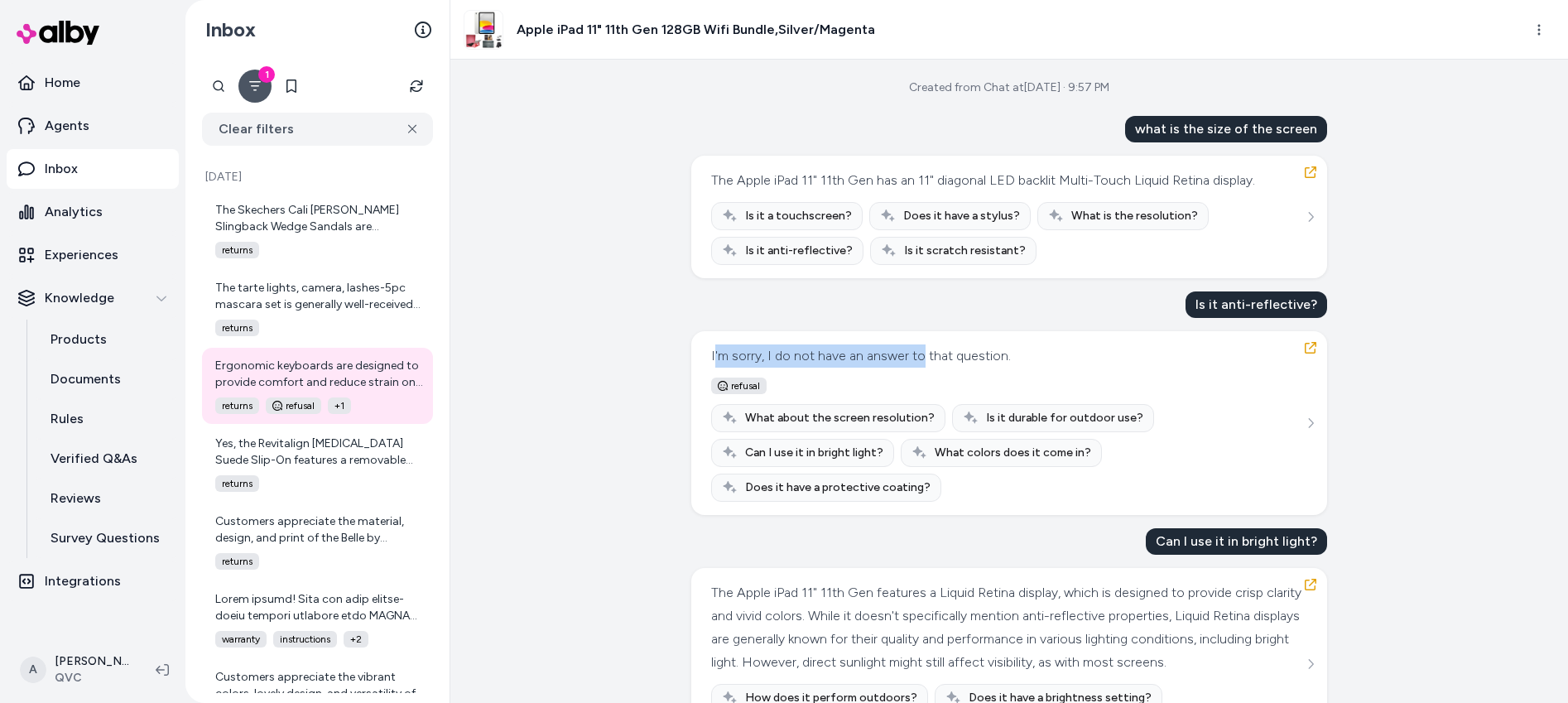
click at [918, 357] on div "I'm sorry, I do not have an answer to that question." at bounding box center [861, 356] width 299 height 23
click at [1309, 173] on icon "button" at bounding box center [1310, 172] width 13 height 13
drag, startPoint x: 1006, startPoint y: 88, endPoint x: 1166, endPoint y: 88, distance: 160.0
click at [1166, 88] on div "Created from Chat at Sep 29, 2025 · 9:57 PM what is the size of the screen The …" at bounding box center [1009, 381] width 1118 height 643
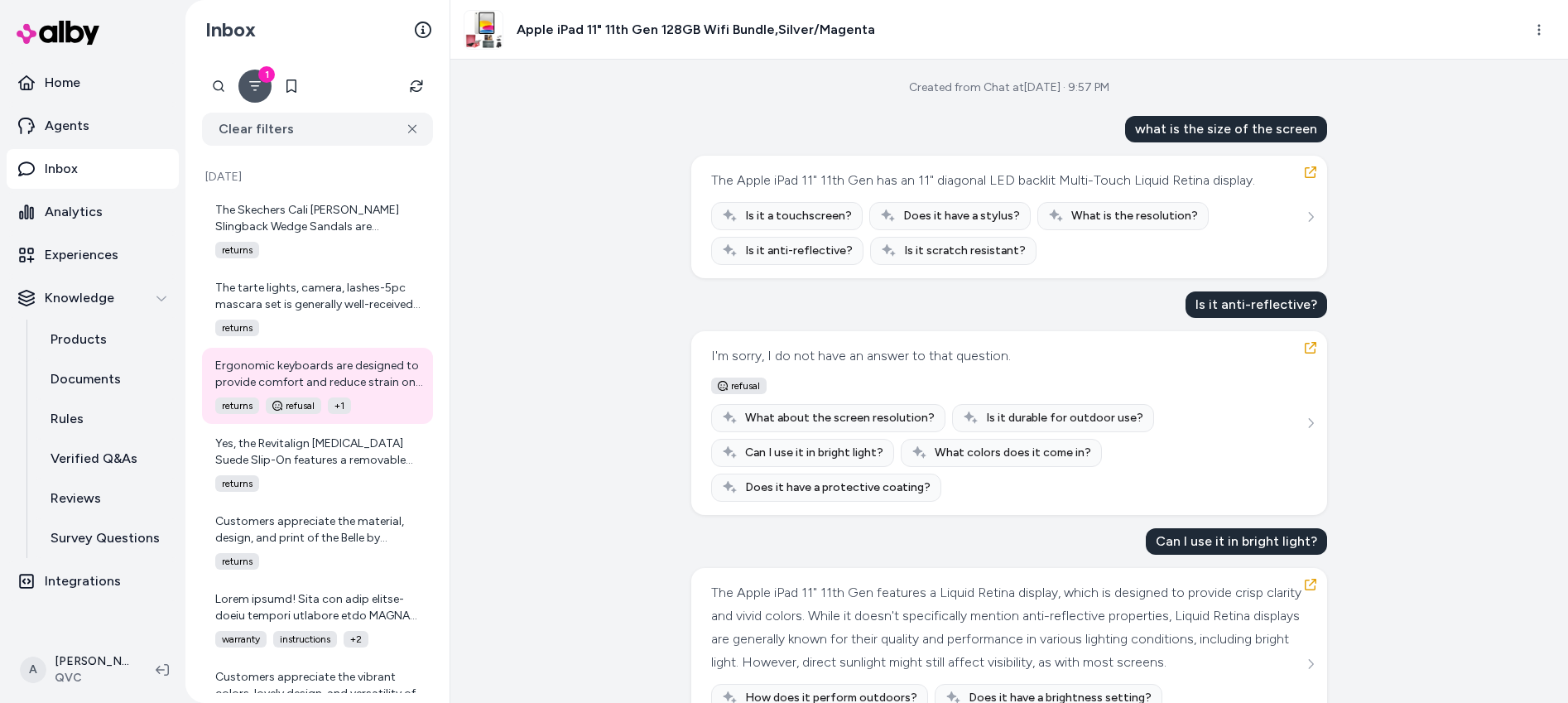
click at [1140, 134] on div "what is the size of the screen" at bounding box center [1226, 129] width 202 height 27
drag, startPoint x: 1143, startPoint y: 132, endPoint x: 1310, endPoint y: 128, distance: 167.0
click at [1310, 128] on div "what is the size of the screen" at bounding box center [1226, 129] width 202 height 27
click at [1155, 128] on div "what is the size of the screen" at bounding box center [1226, 129] width 202 height 27
click at [1145, 131] on div "what is the size of the screen" at bounding box center [1226, 129] width 202 height 27
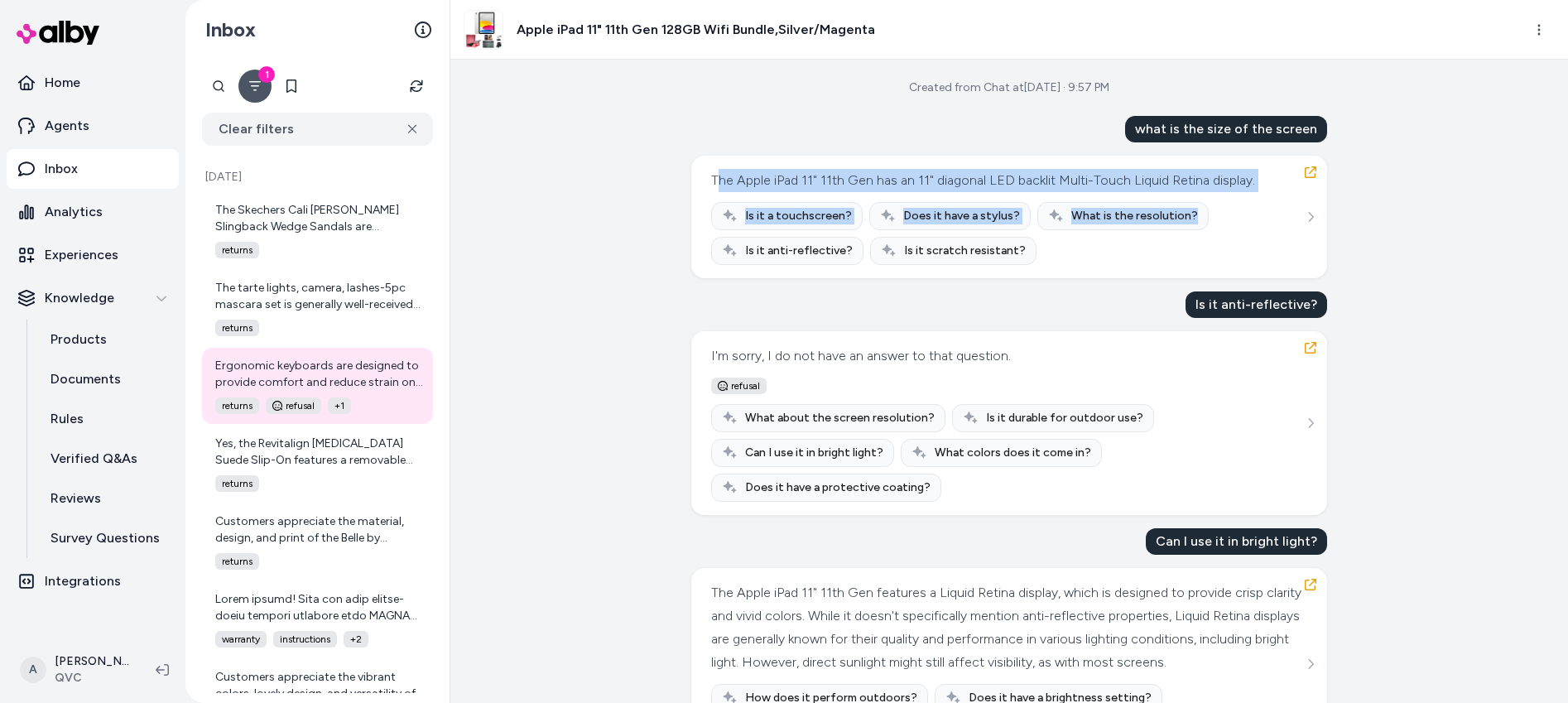
drag, startPoint x: 713, startPoint y: 183, endPoint x: 904, endPoint y: 260, distance: 205.9
click at [1175, 249] on div "The Apple iPad 11" 11th Gen has an 11" diagonal LED backlit Multi-Touch Liquid …" at bounding box center [1009, 216] width 596 height 96
click at [1305, 168] on icon "button" at bounding box center [1310, 172] width 11 height 11
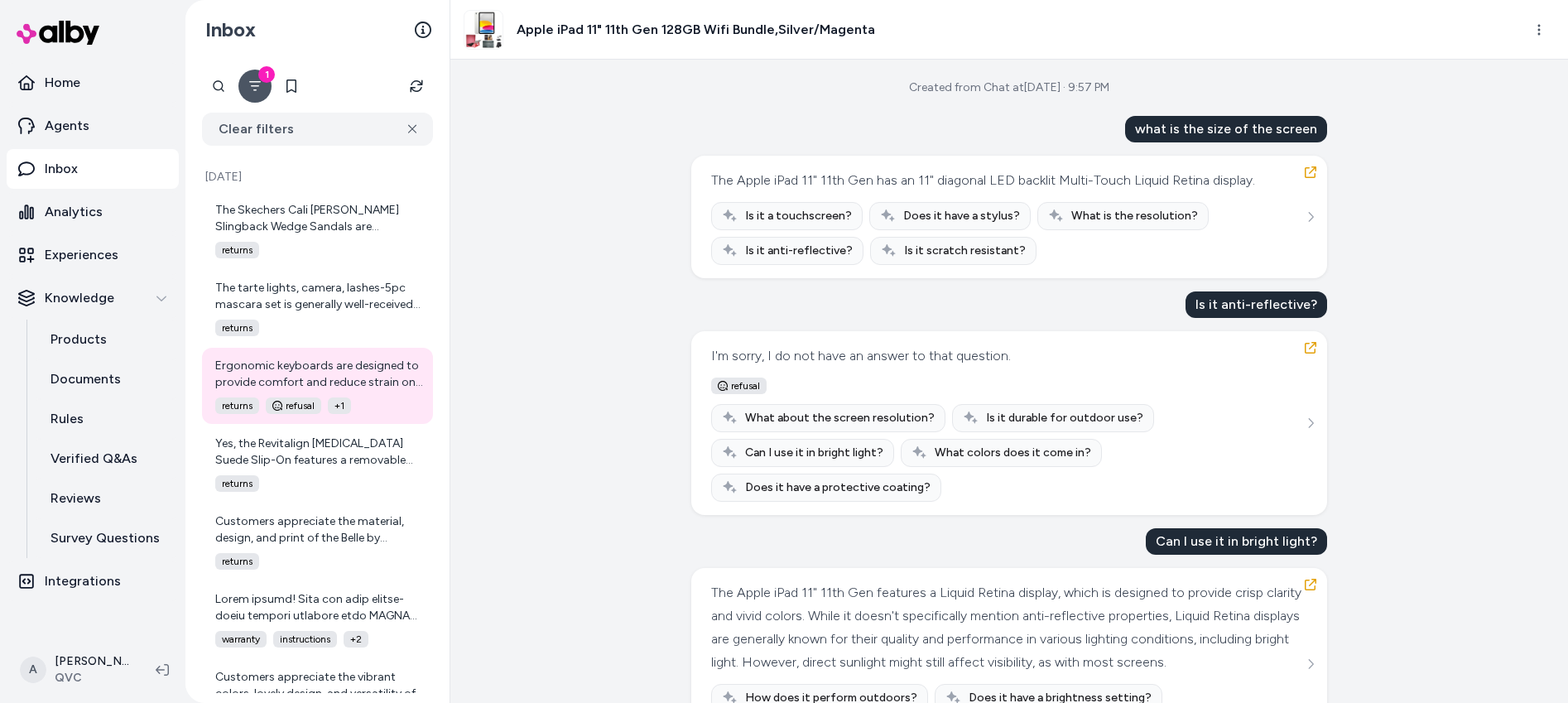
click at [1182, 125] on div "what is the size of the screen" at bounding box center [1226, 129] width 202 height 27
click at [868, 360] on div "I'm sorry, I do not have an answer to that question." at bounding box center [861, 356] width 299 height 23
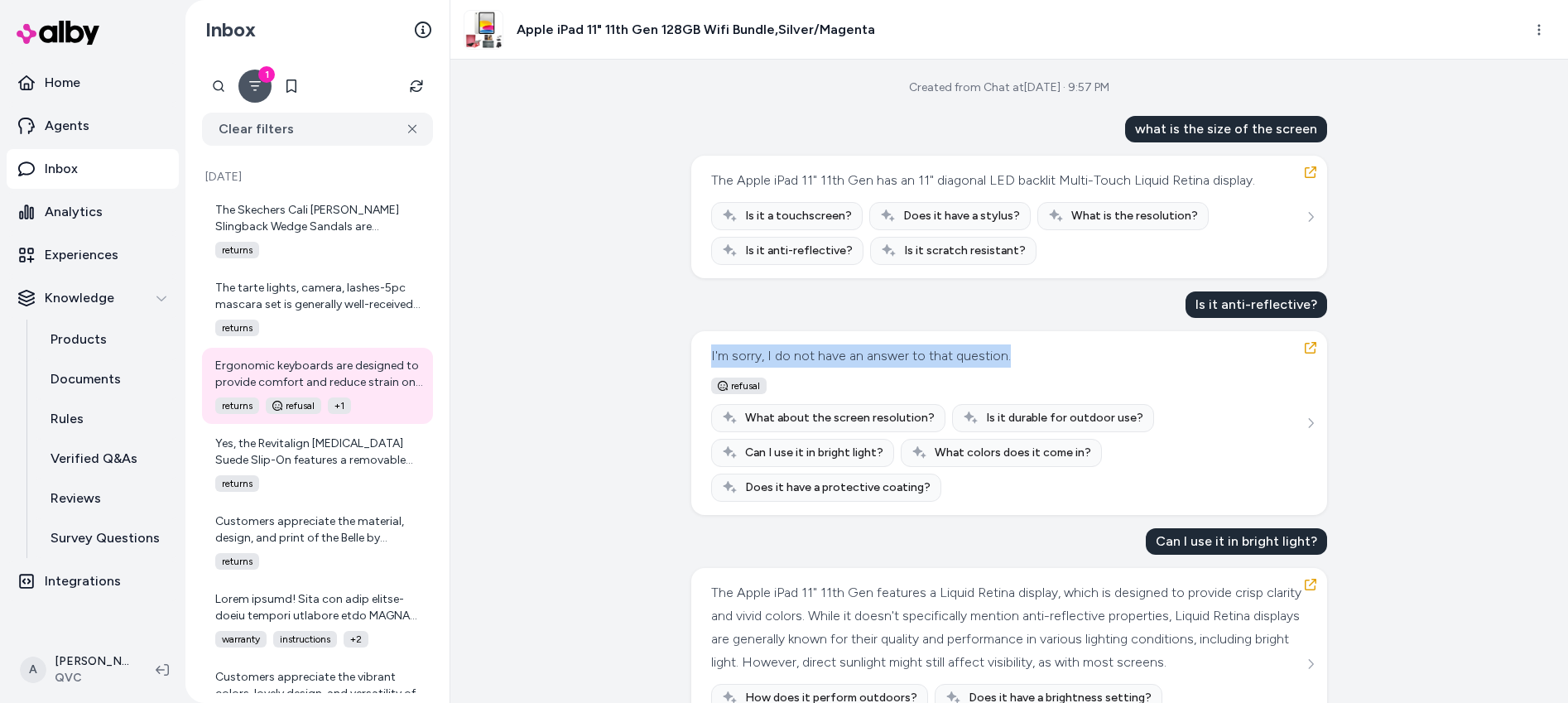
click at [868, 360] on div "I'm sorry, I do not have an answer to that question." at bounding box center [861, 356] width 299 height 23
click at [748, 386] on span "refusal" at bounding box center [739, 385] width 56 height 16
click at [748, 385] on span "refusal" at bounding box center [739, 385] width 56 height 16
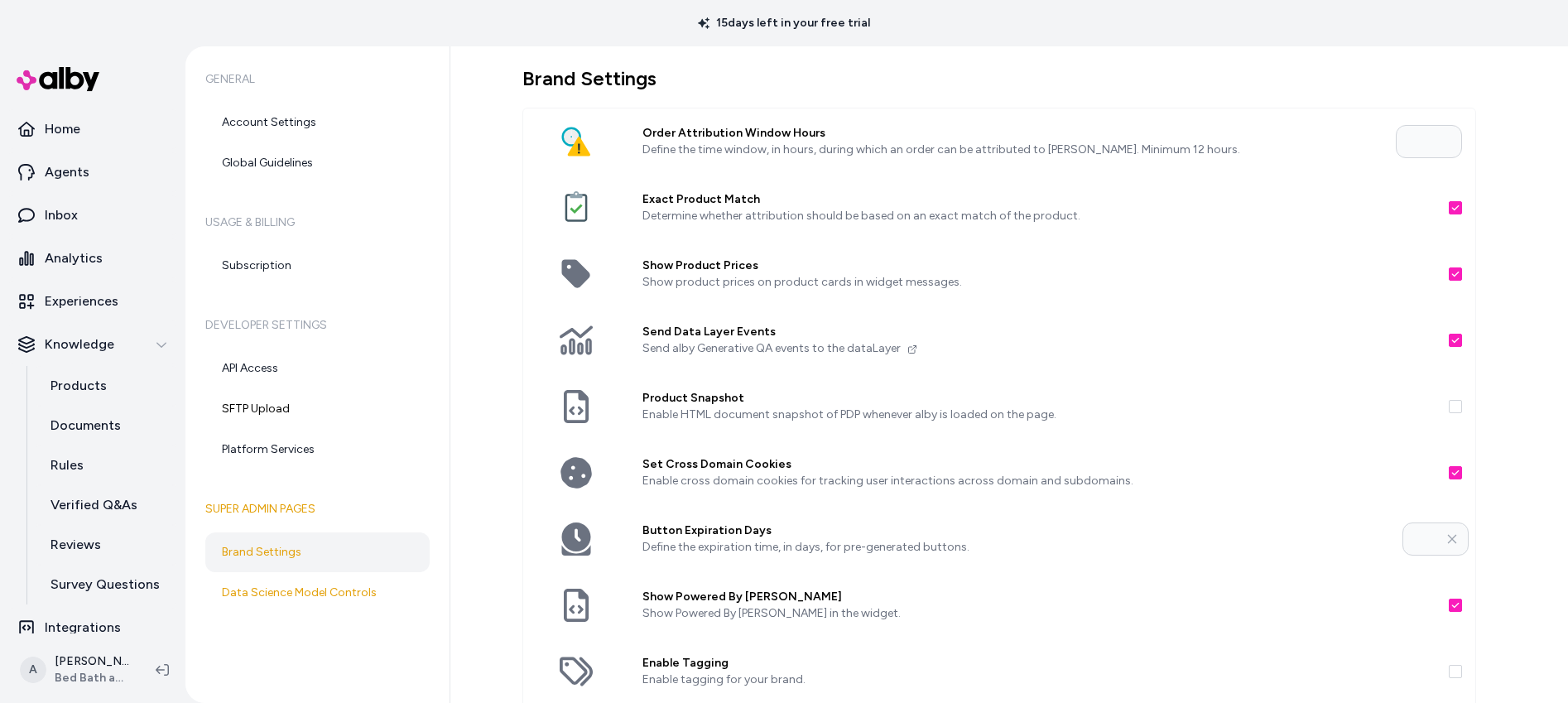
scroll to position [120, 0]
